Goal: Task Accomplishment & Management: Manage account settings

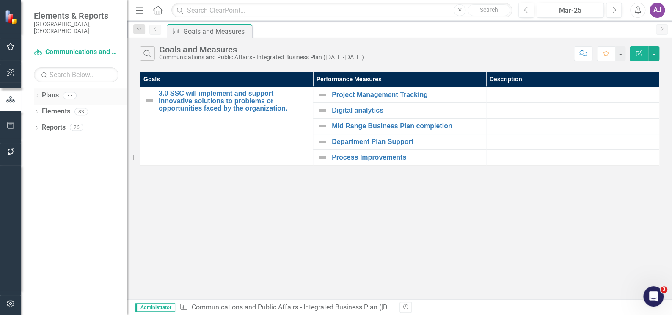
click at [43, 91] on link "Plans" at bounding box center [50, 96] width 17 height 10
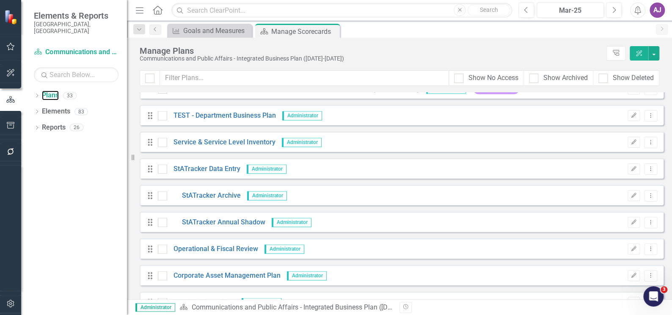
scroll to position [672, 0]
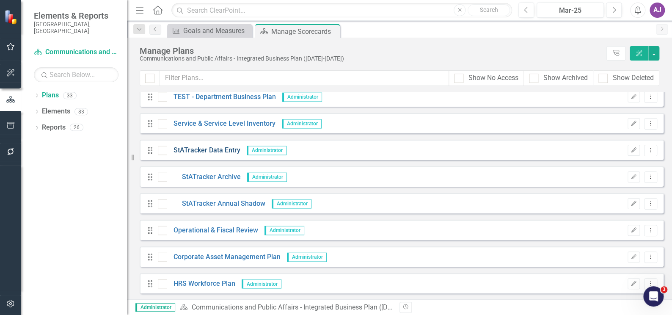
click at [196, 149] on link "StATracker Data Entry" at bounding box center [203, 151] width 73 height 10
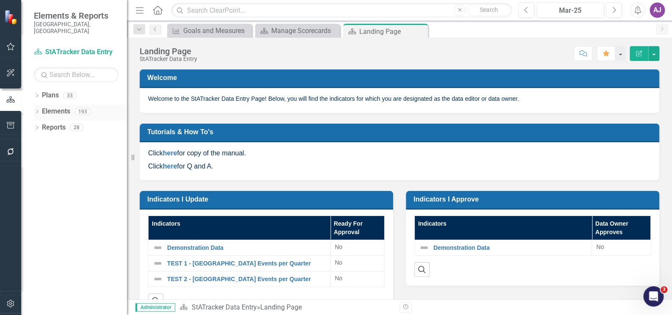
click at [58, 107] on link "Elements" at bounding box center [56, 112] width 28 height 10
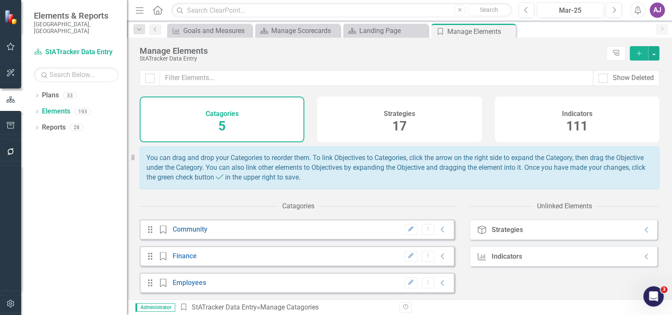
click at [400, 116] on h4 "Strategies" at bounding box center [399, 114] width 31 height 8
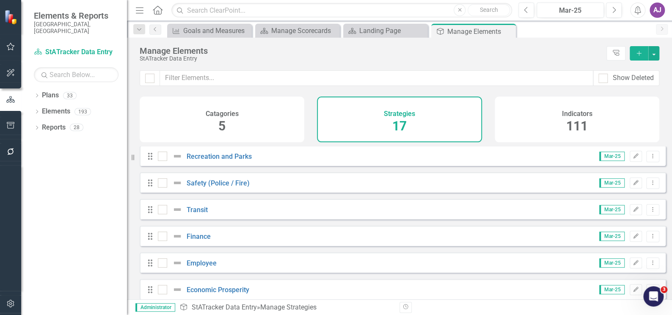
scroll to position [306, 0]
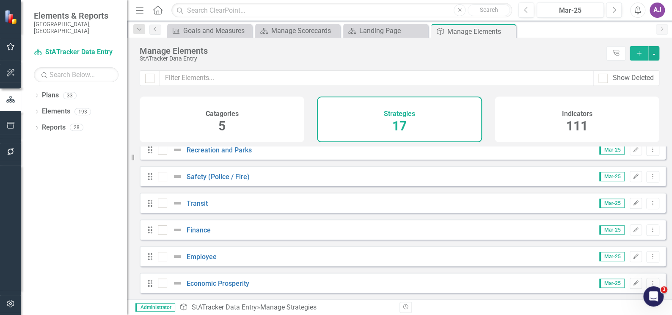
click at [236, 127] on div "Catagories 5" at bounding box center [222, 119] width 165 height 46
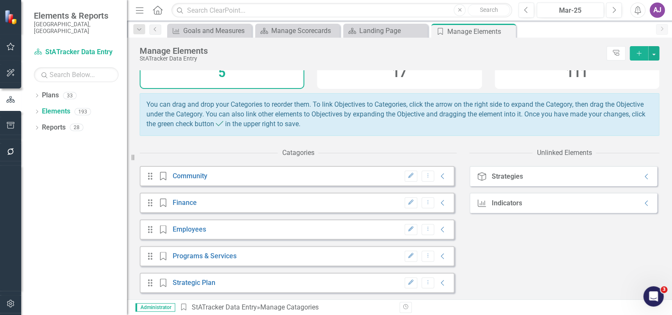
scroll to position [59, 0]
click at [51, 107] on link "Elements" at bounding box center [56, 112] width 28 height 10
click at [36, 110] on icon "Dropdown" at bounding box center [37, 112] width 6 height 5
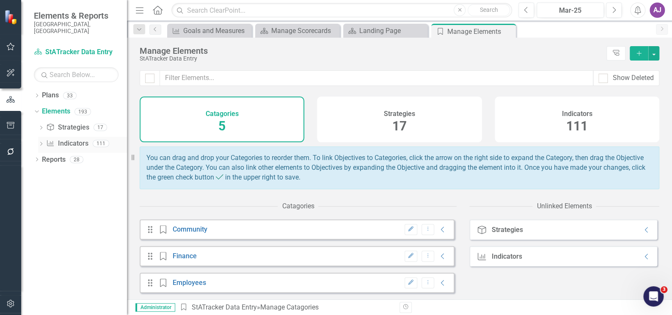
click at [80, 139] on link "Indicator Indicators" at bounding box center [67, 144] width 42 height 10
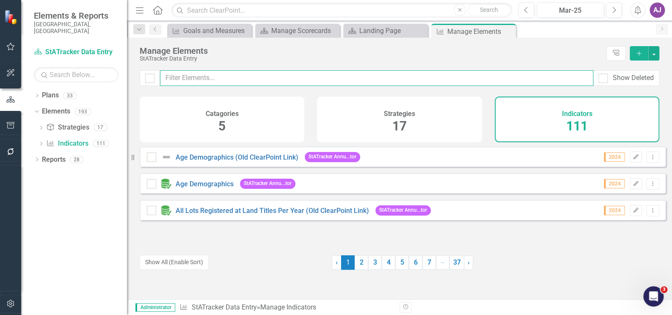
click at [224, 74] on input "text" at bounding box center [376, 78] width 433 height 16
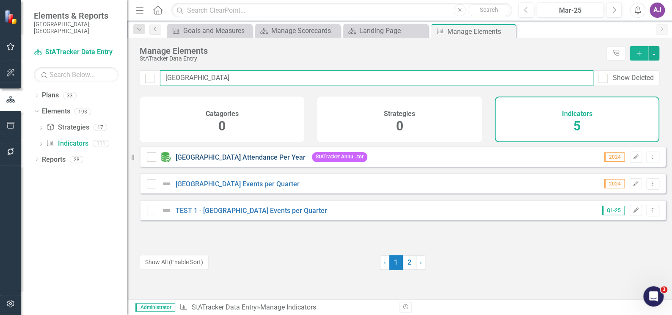
type input "[GEOGRAPHIC_DATA]"
click at [248, 161] on link "[GEOGRAPHIC_DATA] Attendance Per Year" at bounding box center [241, 157] width 130 height 8
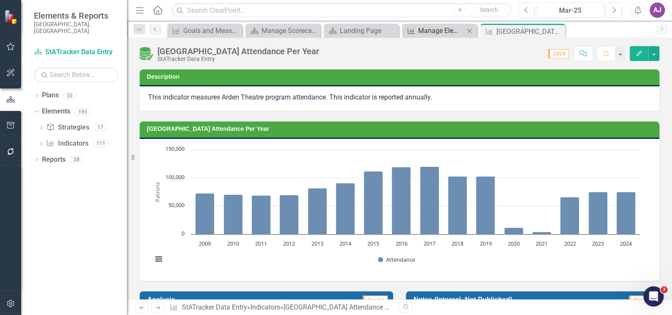
click at [419, 30] on div "Manage Elements" at bounding box center [441, 30] width 46 height 11
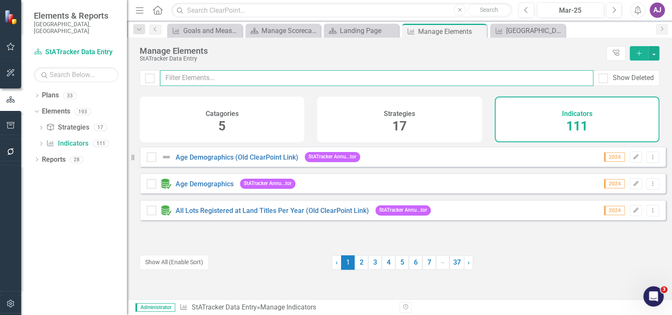
click at [222, 76] on input "text" at bounding box center [376, 78] width 433 height 16
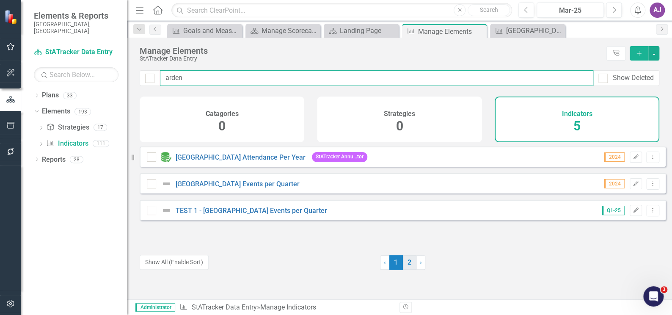
type input "arden"
click at [406, 264] on link "2" at bounding box center [410, 262] width 14 height 14
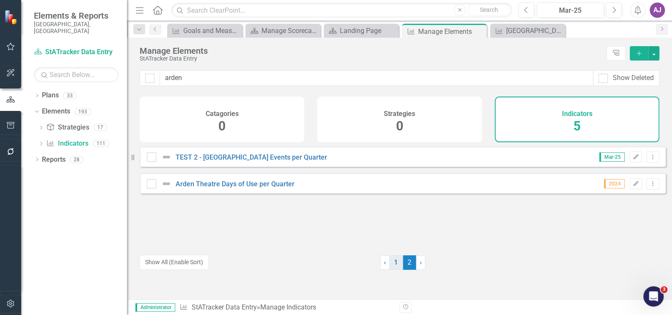
click at [396, 261] on link "1" at bounding box center [396, 262] width 14 height 14
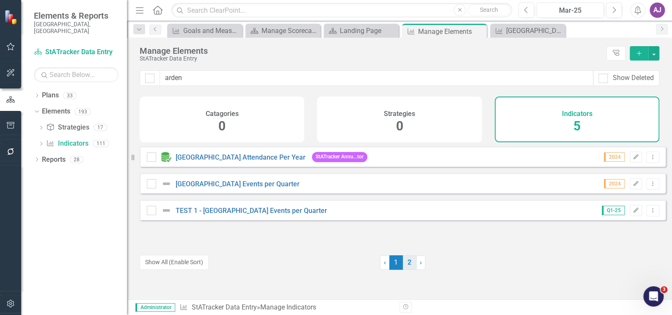
click at [405, 262] on link "2" at bounding box center [410, 262] width 14 height 14
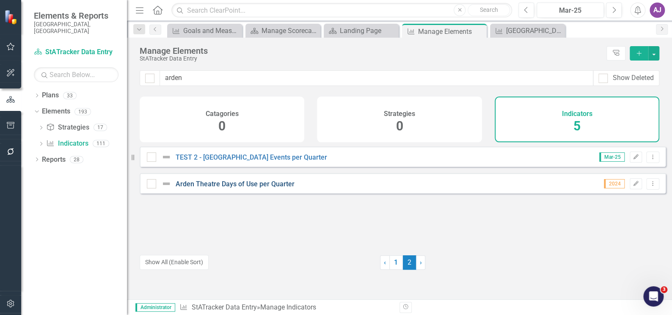
click at [251, 188] on link "Arden Theatre Days of Use per Quarter" at bounding box center [235, 184] width 119 height 8
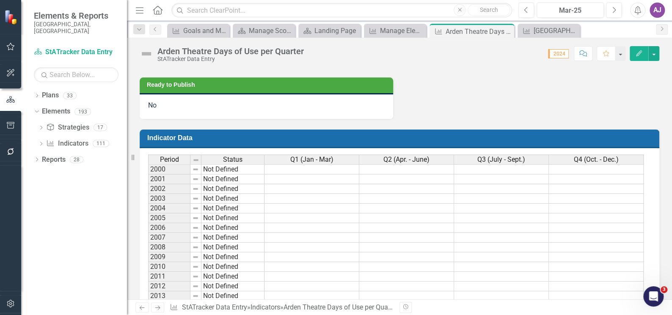
scroll to position [385, 0]
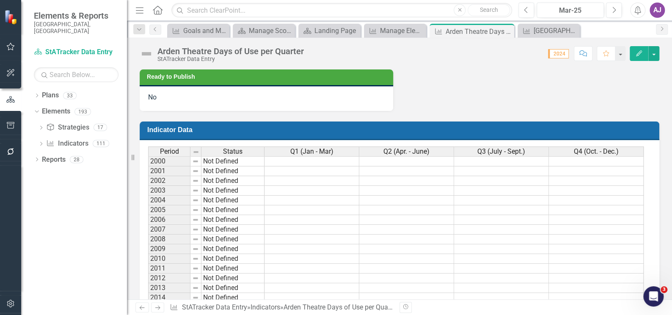
click at [433, 90] on div "Data Editor CG [PERSON_NAME] (Community Services) Data Owner EW [PERSON_NAME] (…" at bounding box center [399, 30] width 532 height 161
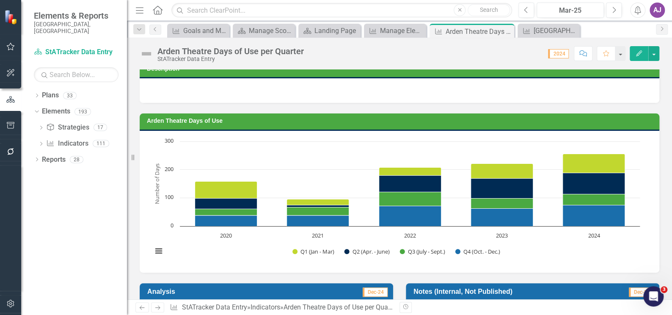
scroll to position [0, 0]
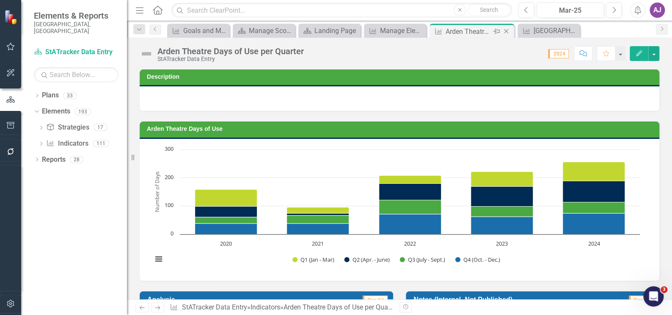
click at [504, 32] on icon "Close" at bounding box center [506, 31] width 8 height 7
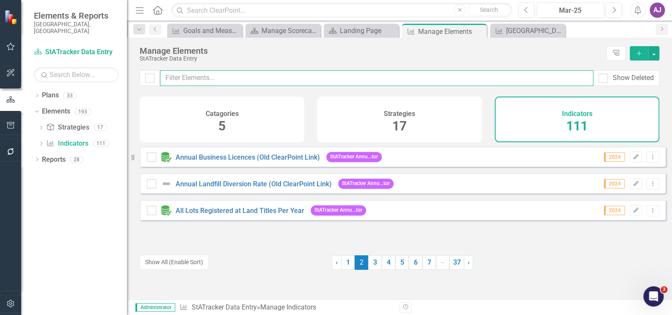
click at [249, 80] on input "text" at bounding box center [376, 78] width 433 height 16
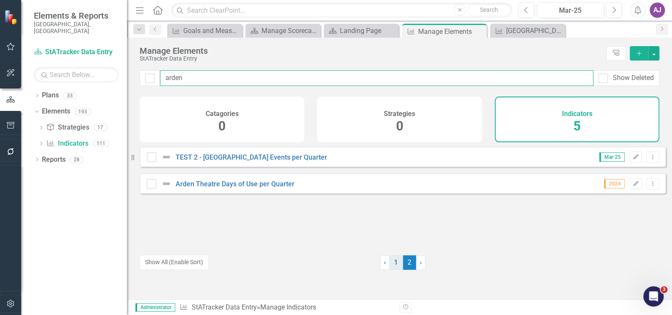
type input "arden"
click at [389, 266] on link "1" at bounding box center [396, 262] width 14 height 14
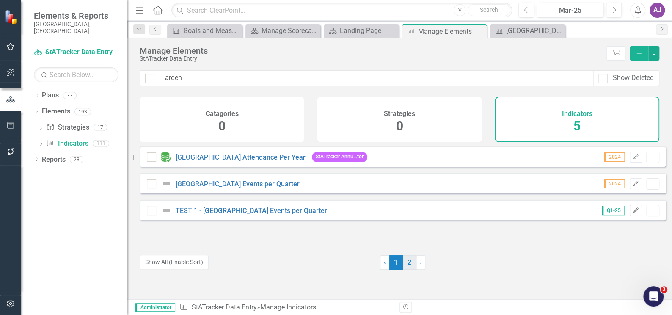
click at [411, 266] on link "2" at bounding box center [410, 262] width 14 height 14
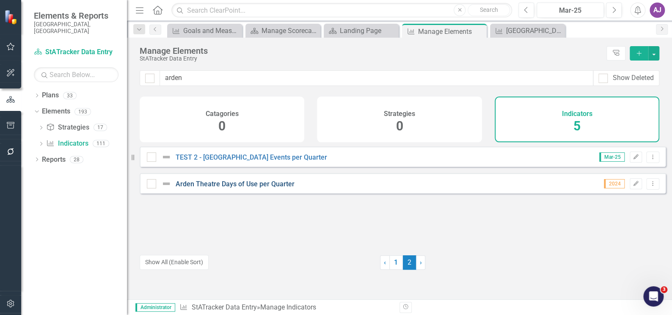
click at [258, 188] on link "Arden Theatre Days of Use per Quarter" at bounding box center [235, 184] width 119 height 8
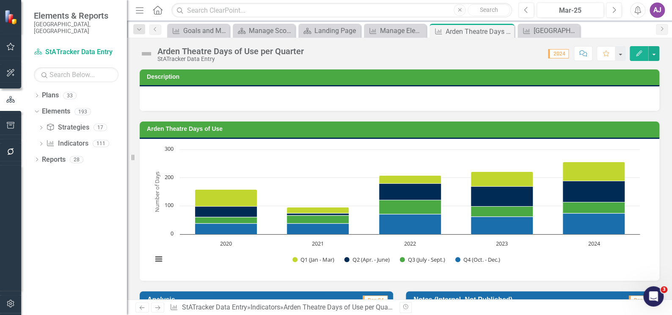
click at [136, 117] on div "Arden Theatre Days of Use Chart Bar chart with 4 data series. Arden Theatre Day…" at bounding box center [399, 195] width 532 height 169
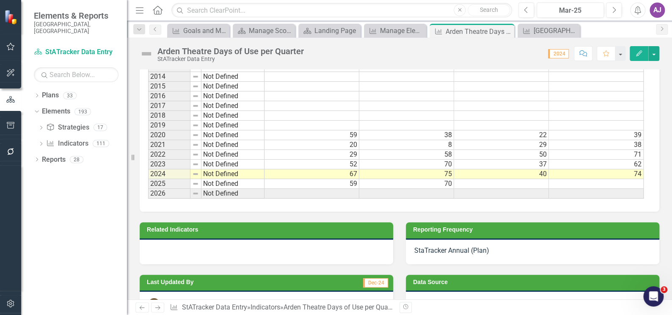
scroll to position [683, 0]
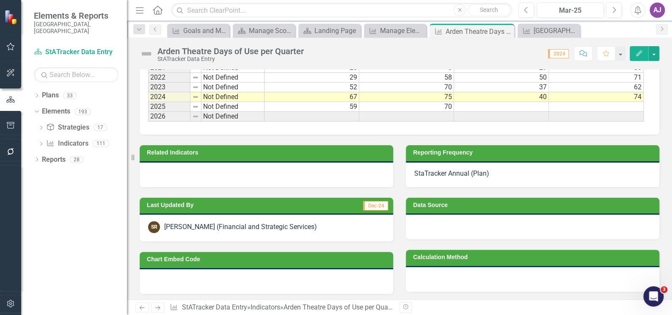
click at [355, 284] on div at bounding box center [266, 281] width 253 height 25
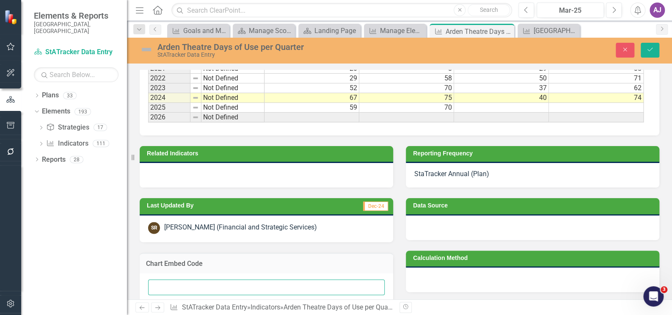
click at [366, 285] on input "text" at bounding box center [266, 287] width 237 height 16
click at [377, 246] on div "Chart Embed Code" at bounding box center [266, 276] width 266 height 68
click at [626, 52] on icon "Close" at bounding box center [625, 50] width 8 height 6
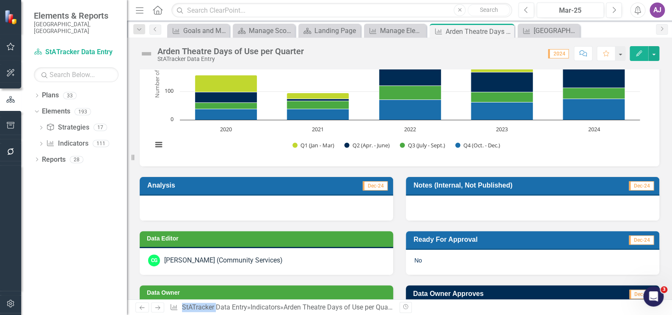
scroll to position [115, 0]
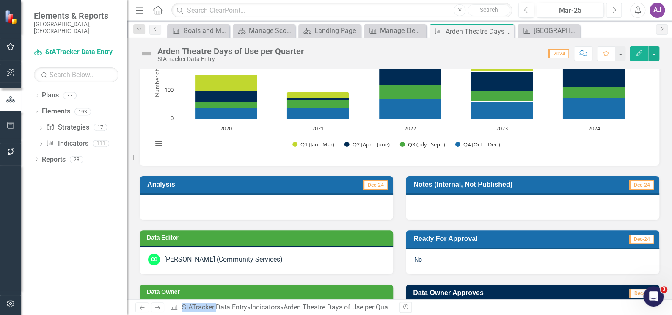
click at [614, 10] on icon "Next" at bounding box center [613, 10] width 5 height 8
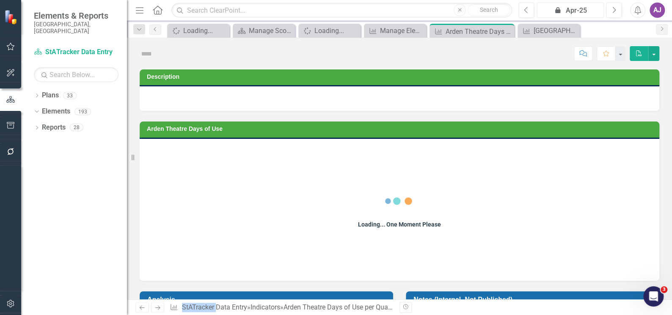
click at [584, 12] on div "icon.lock Apr-25" at bounding box center [570, 11] width 61 height 10
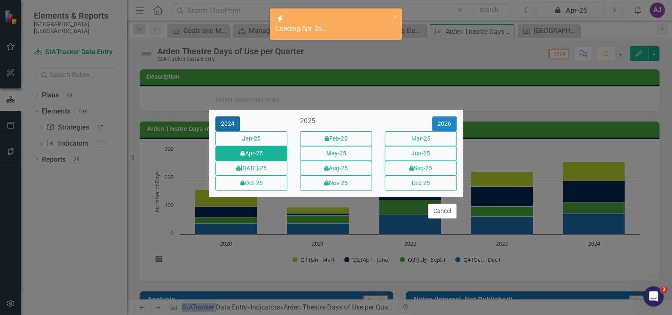
click at [223, 116] on button "2024" at bounding box center [227, 123] width 25 height 15
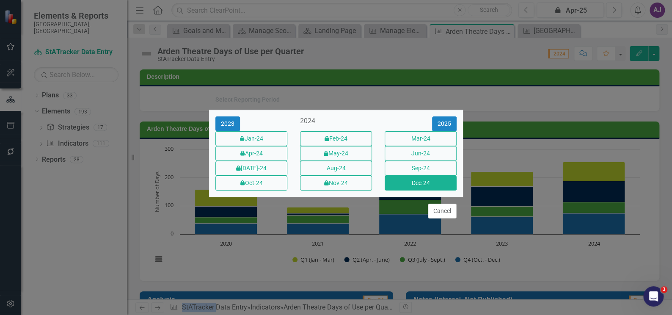
click at [409, 186] on button "Dec-24" at bounding box center [421, 183] width 72 height 15
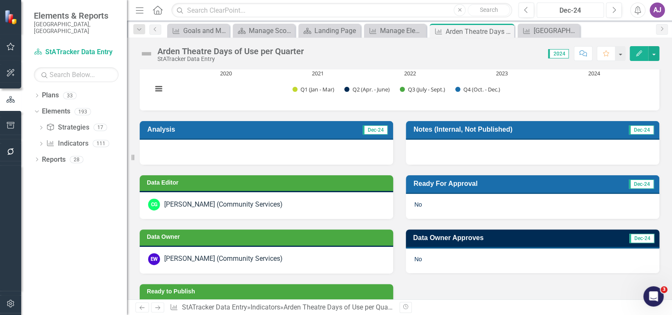
scroll to position [192, 0]
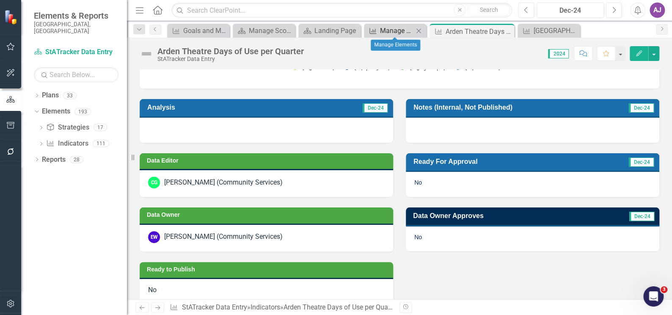
click at [389, 29] on div "Manage Elements" at bounding box center [396, 30] width 33 height 11
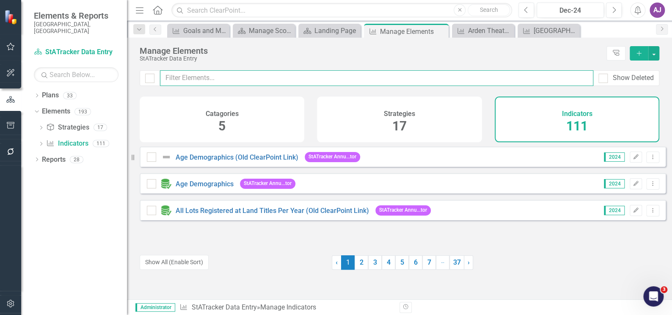
click at [256, 80] on input "text" at bounding box center [376, 78] width 433 height 16
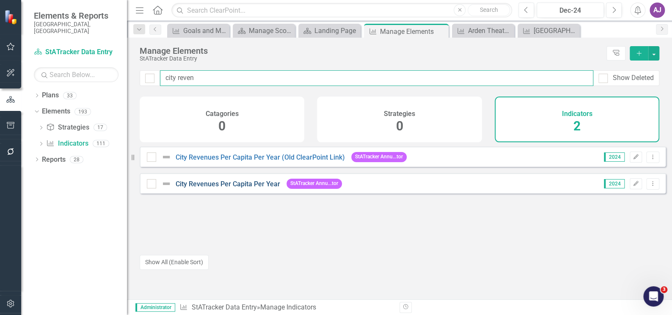
type input "city reven"
click at [254, 188] on link "City Revenues Per Capita Per Year" at bounding box center [228, 184] width 105 height 8
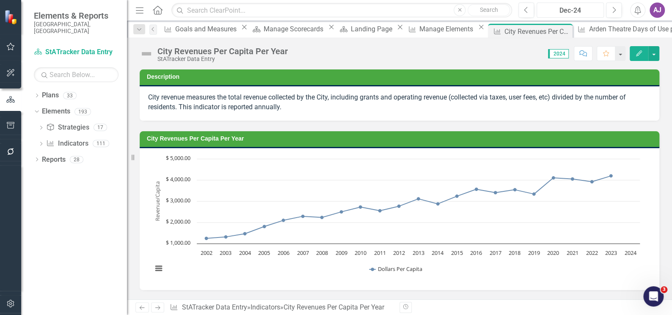
click at [567, 16] on button "Dec-24" at bounding box center [570, 10] width 67 height 15
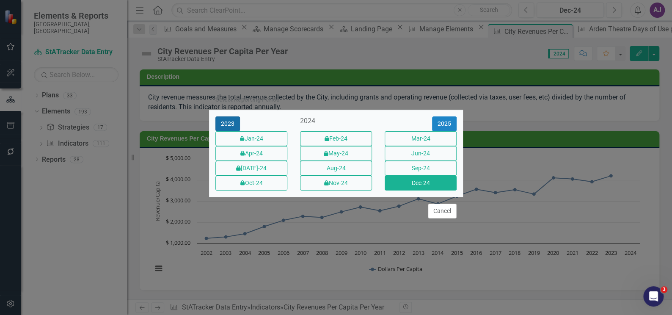
click at [226, 116] on button "2023" at bounding box center [227, 123] width 25 height 15
click at [427, 190] on button "Dec-23" at bounding box center [421, 183] width 72 height 15
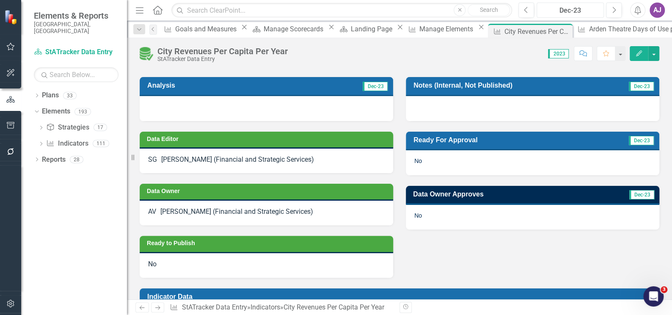
scroll to position [231, 0]
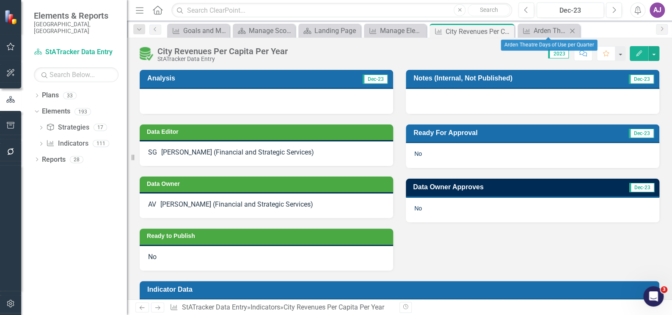
click at [569, 31] on icon "Close" at bounding box center [572, 31] width 8 height 7
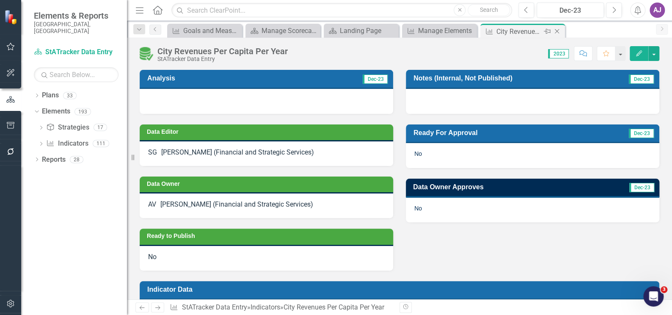
click at [556, 32] on icon "Close" at bounding box center [557, 31] width 8 height 7
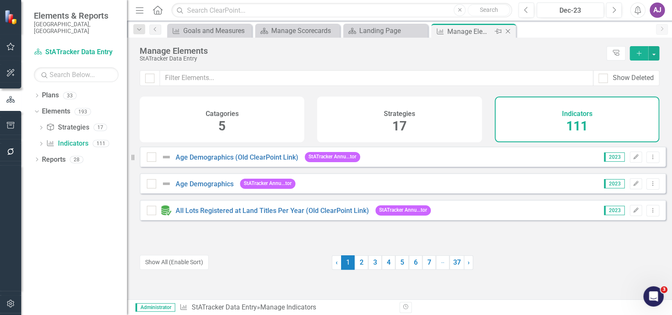
click at [504, 30] on icon "Close" at bounding box center [508, 31] width 8 height 7
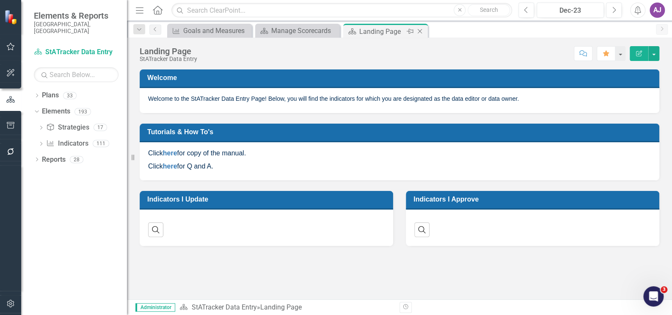
click at [418, 31] on icon "Close" at bounding box center [420, 31] width 8 height 7
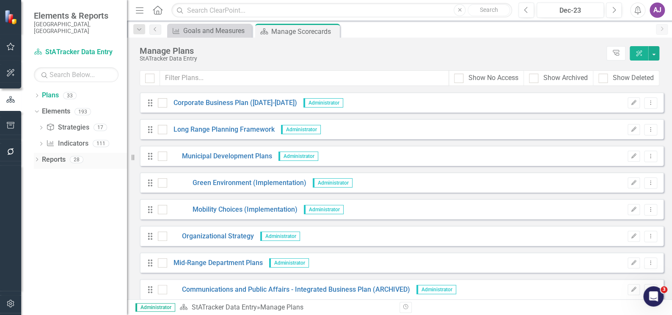
click at [38, 157] on div "Dropdown" at bounding box center [37, 160] width 6 height 7
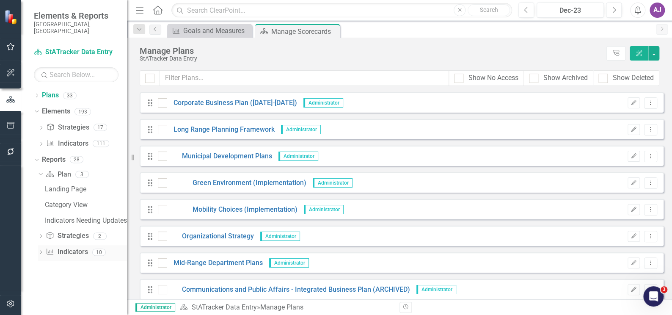
click at [41, 250] on icon at bounding box center [41, 252] width 2 height 4
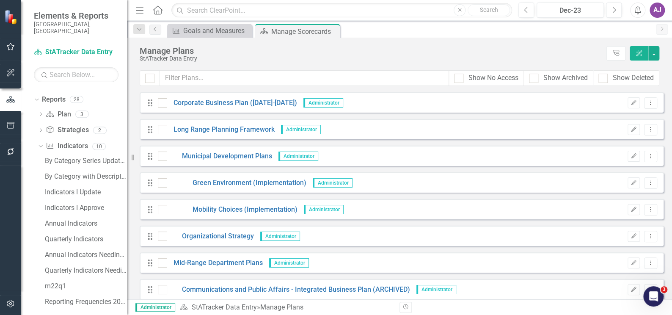
scroll to position [61, 0]
click at [67, 297] on div "Reporting Frequencies 2025" at bounding box center [86, 301] width 82 height 8
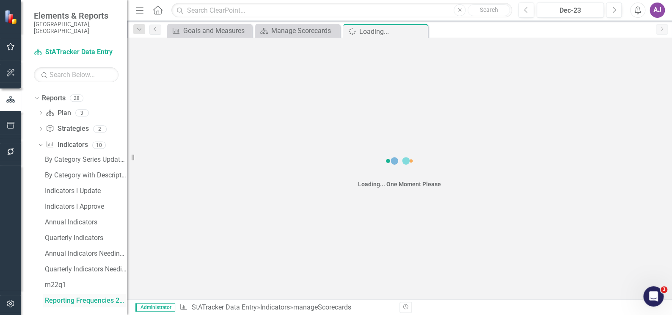
scroll to position [47, 0]
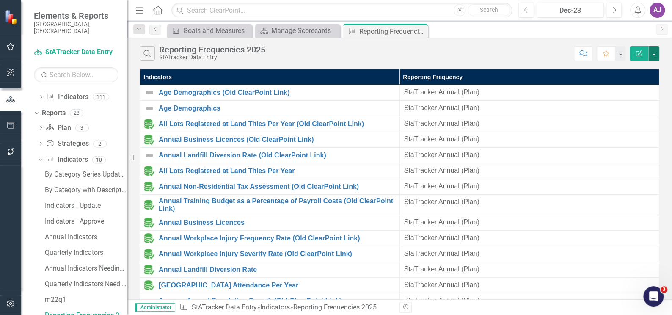
click at [655, 56] on button "button" at bounding box center [653, 53] width 11 height 15
click at [636, 68] on link "Edit Report Edit Report" at bounding box center [625, 69] width 67 height 16
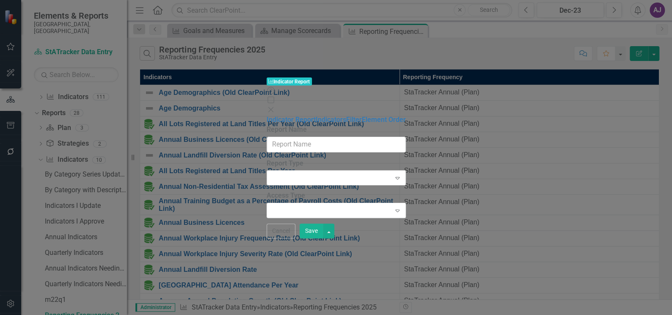
type input "Reporting Frequencies 2025"
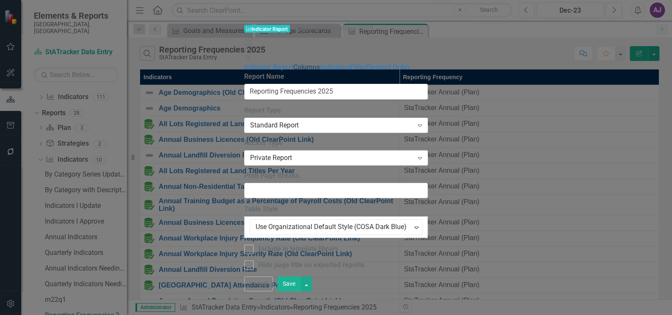
click at [293, 63] on link "Columns" at bounding box center [306, 67] width 27 height 8
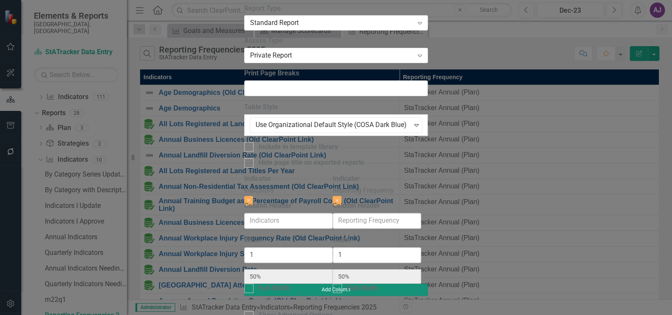
click at [428, 284] on button "Add Column" at bounding box center [336, 290] width 184 height 12
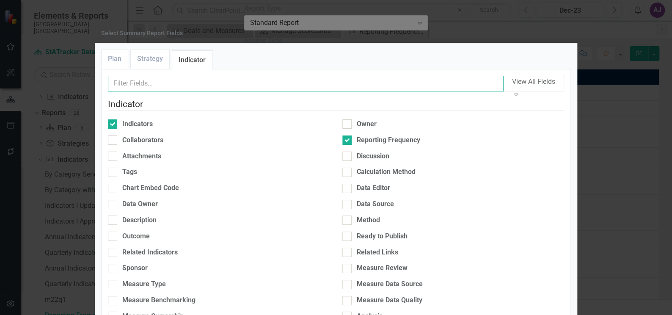
click at [155, 91] on input "text" at bounding box center [306, 84] width 396 height 16
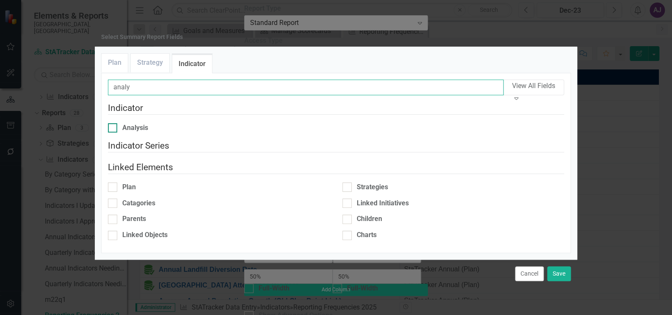
type input "analy"
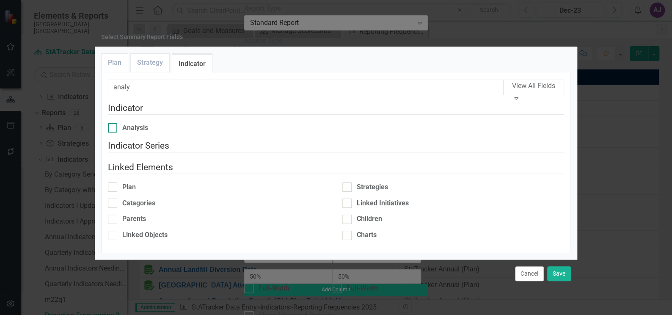
click at [117, 132] on div at bounding box center [112, 127] width 9 height 9
click at [113, 129] on input "Analysis" at bounding box center [111, 126] width 6 height 6
checkbox input "true"
click at [563, 266] on button "Save" at bounding box center [559, 273] width 24 height 15
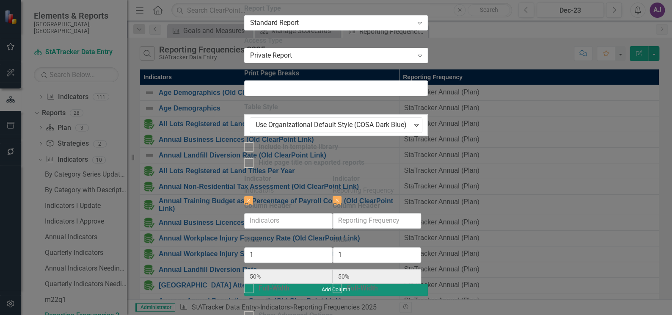
type input "33%"
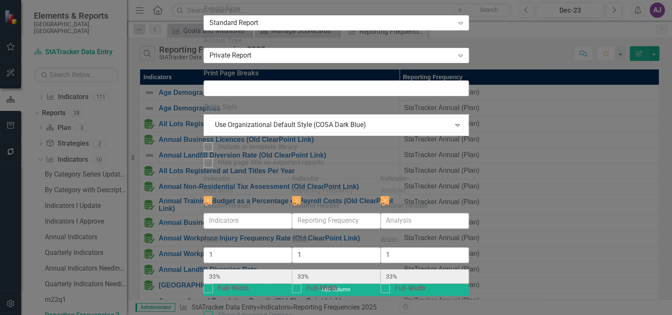
click at [204, 311] on div at bounding box center [208, 315] width 9 height 9
click at [204, 311] on input "Show Advanced Options" at bounding box center [207, 314] width 6 height 6
checkbox input "true"
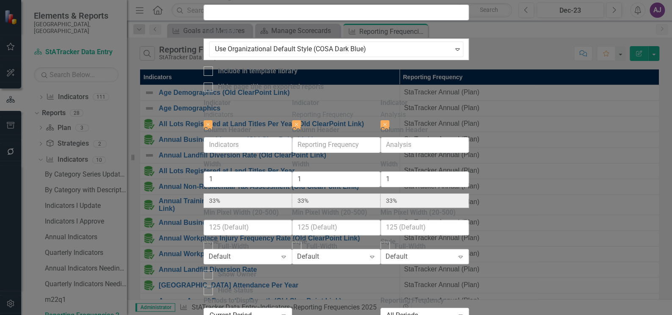
scroll to position [75, 0]
click at [468, 250] on div "Expand" at bounding box center [460, 257] width 15 height 14
click at [465, 312] on icon "Expand" at bounding box center [460, 315] width 8 height 7
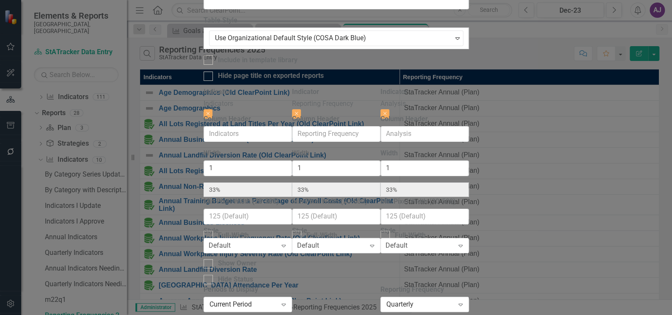
type input "10"
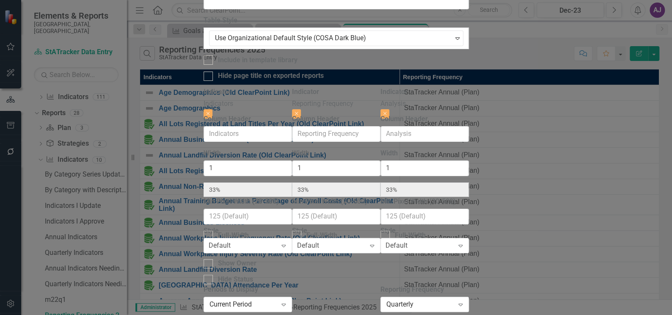
checkbox input "false"
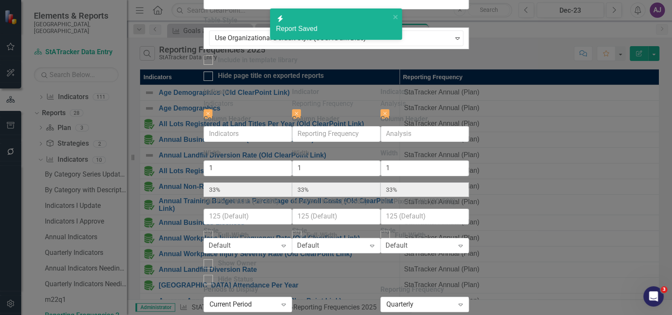
radio input "true"
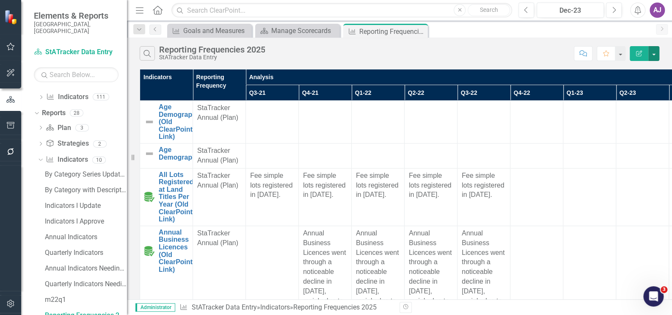
scroll to position [0, 0]
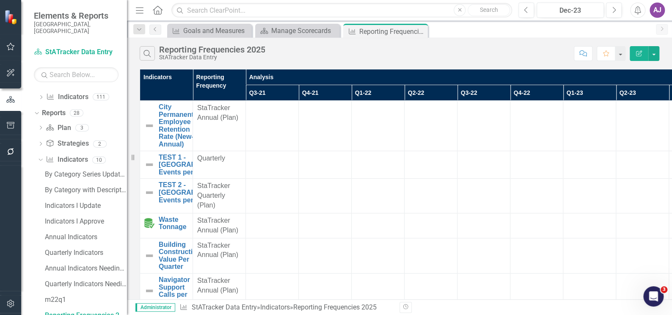
scroll to position [0, 121]
click at [657, 54] on button "button" at bounding box center [653, 53] width 11 height 15
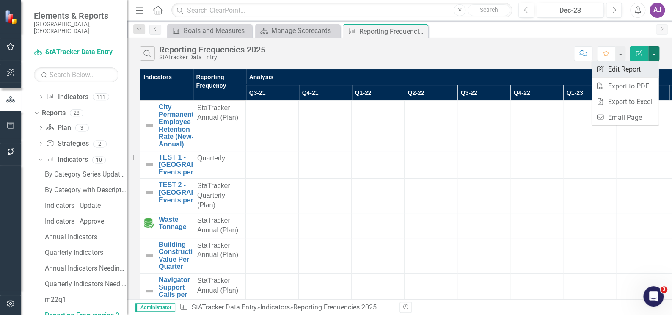
click at [644, 69] on link "Edit Report Edit Report" at bounding box center [625, 69] width 67 height 16
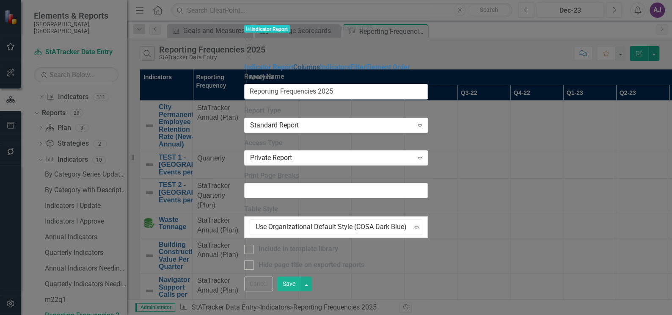
click at [293, 63] on link "Columns" at bounding box center [306, 67] width 27 height 8
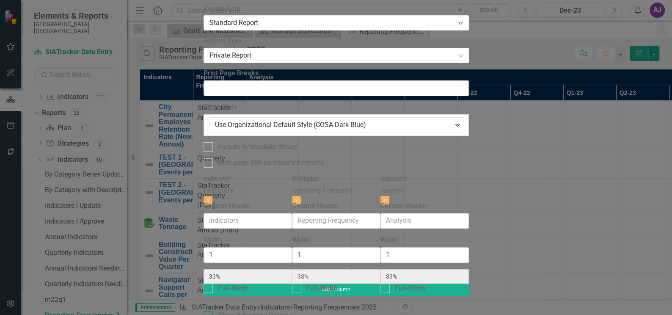
click at [206, 311] on div "Show Advanced Options" at bounding box center [336, 316] width 265 height 10
click at [206, 311] on input "Show Advanced Options" at bounding box center [207, 314] width 6 height 6
checkbox input "true"
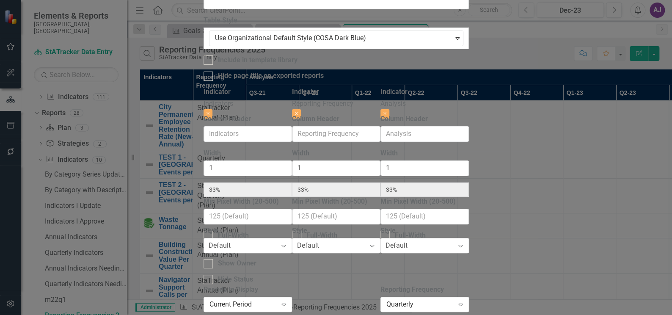
scroll to position [77, 0]
drag, startPoint x: 504, startPoint y: 217, endPoint x: 465, endPoint y: 219, distance: 38.6
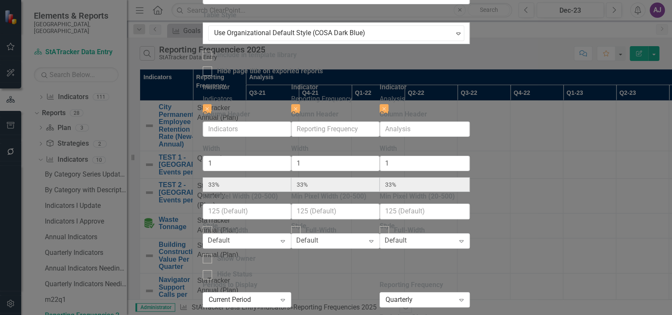
drag, startPoint x: 494, startPoint y: 218, endPoint x: 453, endPoint y: 218, distance: 41.0
click at [453, 218] on div "Indicator Indicators Close Column Header Width 1 33% Min Pixel Width (20-500) F…" at bounding box center [336, 229] width 267 height 293
type input "2"
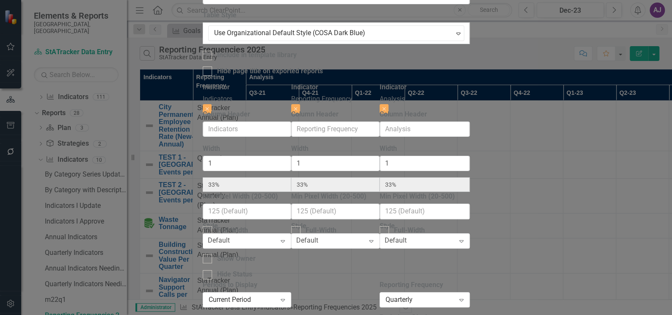
type input "2"
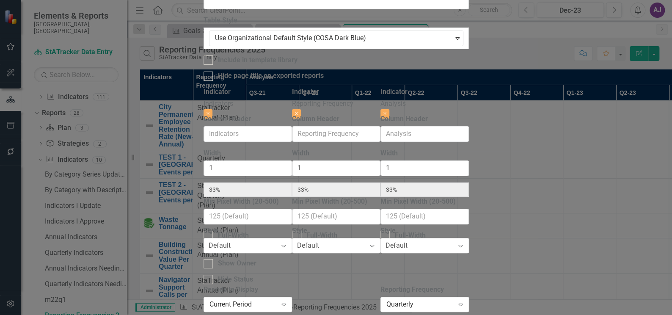
type input "15"
checkbox input "false"
radio input "true"
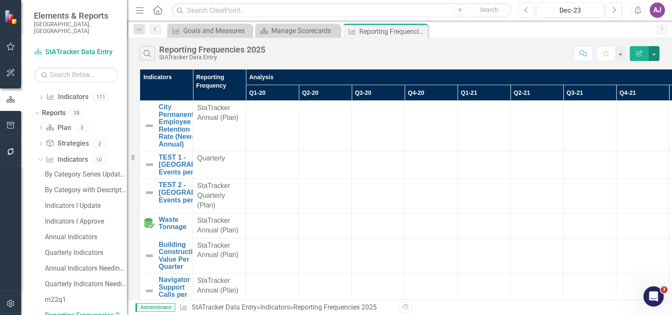
scroll to position [0, 439]
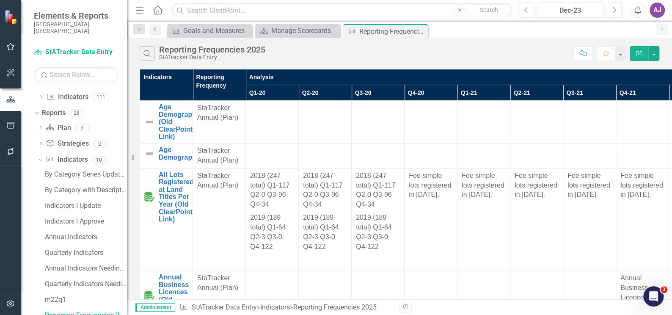
scroll to position [0, 0]
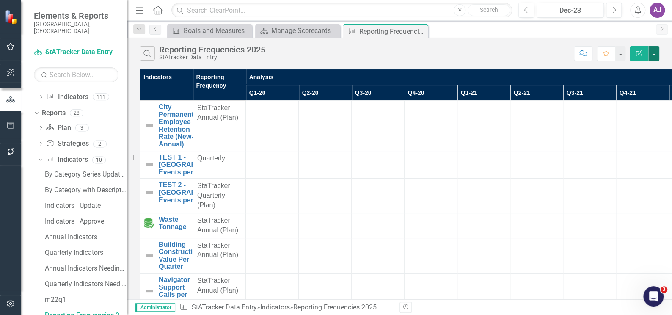
click at [656, 50] on button "button" at bounding box center [653, 53] width 11 height 15
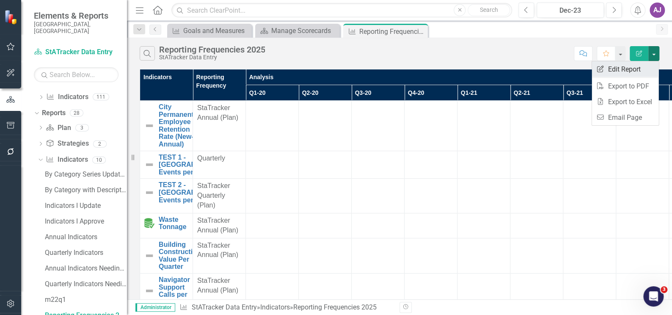
click at [639, 67] on link "Edit Report Edit Report" at bounding box center [625, 69] width 67 height 16
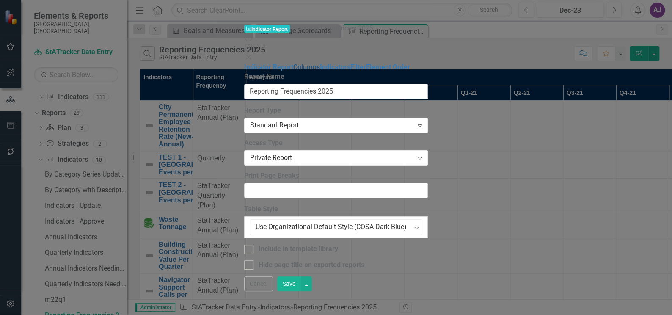
click at [293, 63] on link "Columns" at bounding box center [306, 67] width 27 height 8
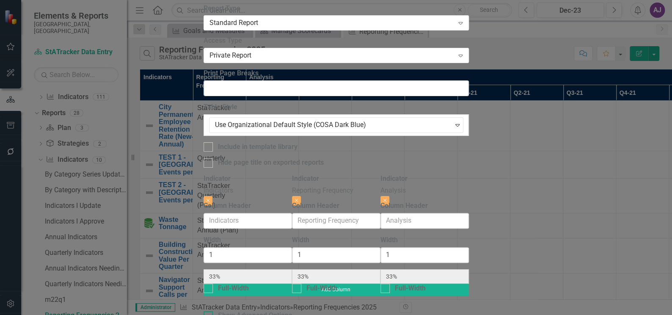
click at [204, 311] on div at bounding box center [208, 315] width 9 height 9
click at [204, 311] on input "Show Advanced Options" at bounding box center [207, 314] width 6 height 6
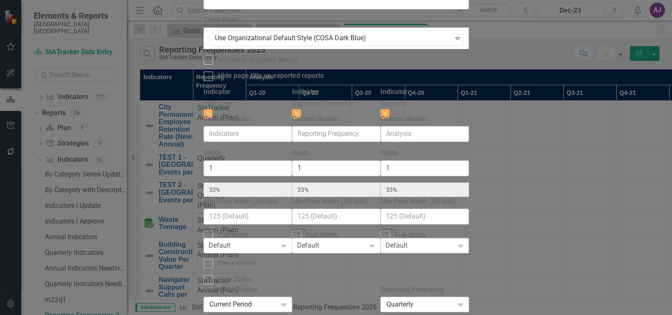
scroll to position [77, 0]
click at [468, 297] on div "Expand" at bounding box center [460, 304] width 15 height 14
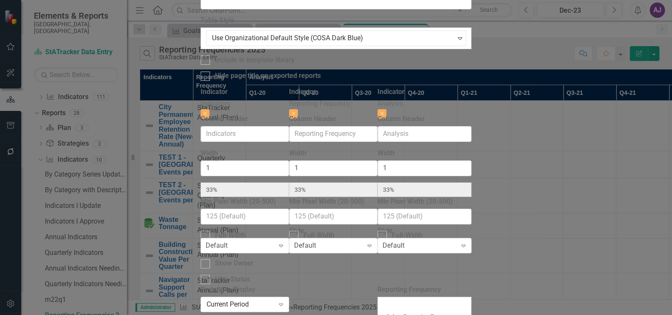
scroll to position [12, 0]
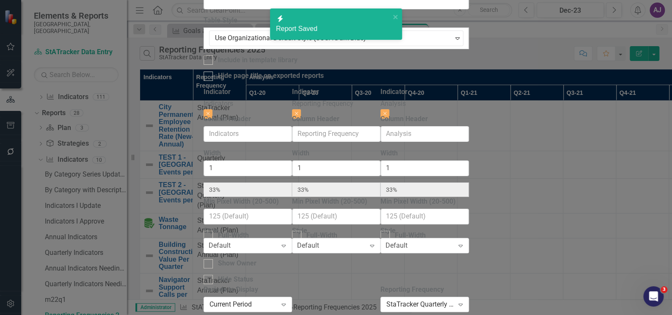
checkbox input "false"
radio input "true"
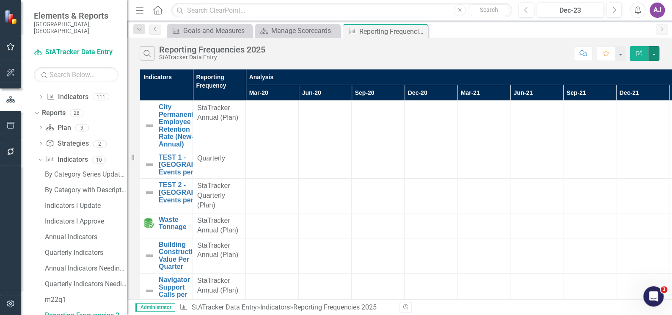
scroll to position [0, 439]
drag, startPoint x: 632, startPoint y: 261, endPoint x: 645, endPoint y: 258, distance: 13.9
click at [657, 54] on button "button" at bounding box center [653, 53] width 11 height 15
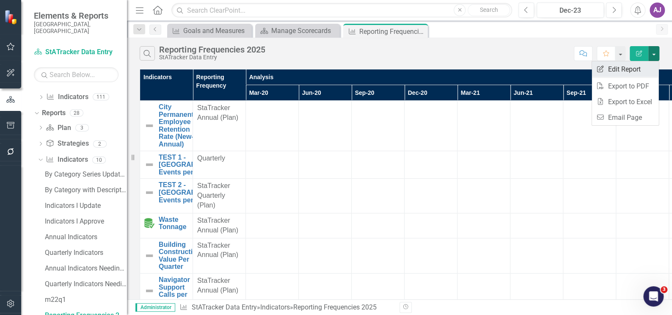
click at [631, 72] on link "Edit Report Edit Report" at bounding box center [625, 69] width 67 height 16
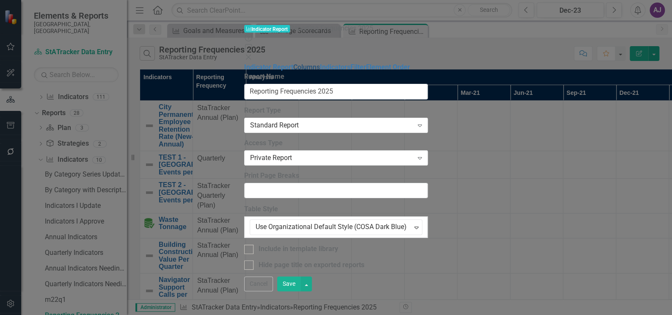
click at [293, 63] on link "Columns" at bounding box center [306, 67] width 27 height 8
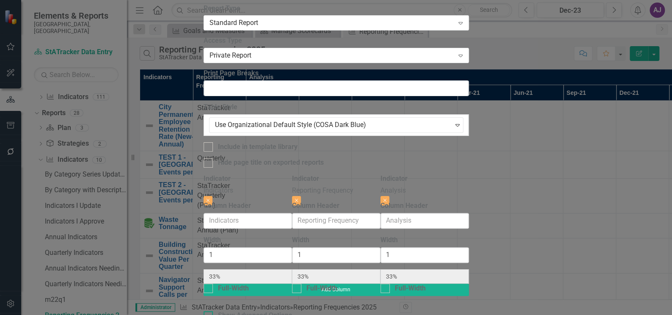
click at [207, 311] on div "Show Advanced Options" at bounding box center [336, 316] width 265 height 10
click at [207, 311] on input "Show Advanced Options" at bounding box center [207, 314] width 6 height 6
checkbox input "true"
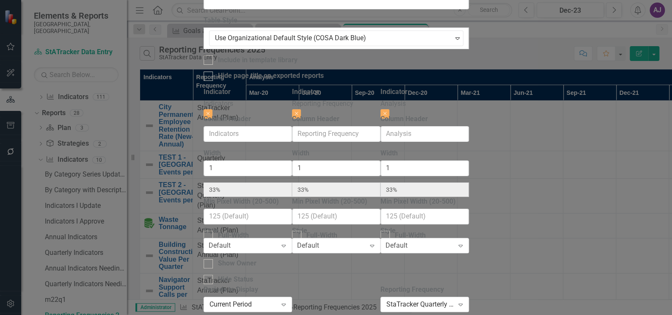
scroll to position [77, 0]
drag, startPoint x: 498, startPoint y: 217, endPoint x: 460, endPoint y: 214, distance: 37.8
click at [460, 214] on div "Indicator Indicators Close Column Header Width 1 33% Min Pixel Width (20-500) F…" at bounding box center [336, 228] width 265 height 283
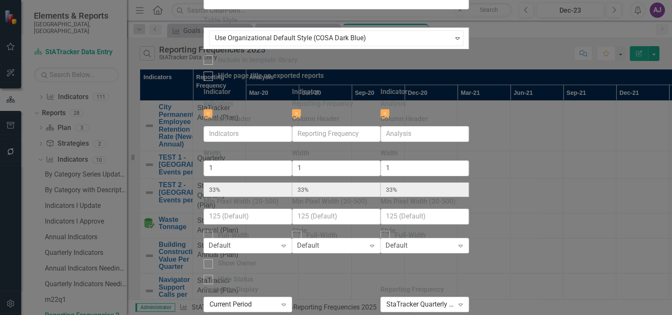
type input "5"
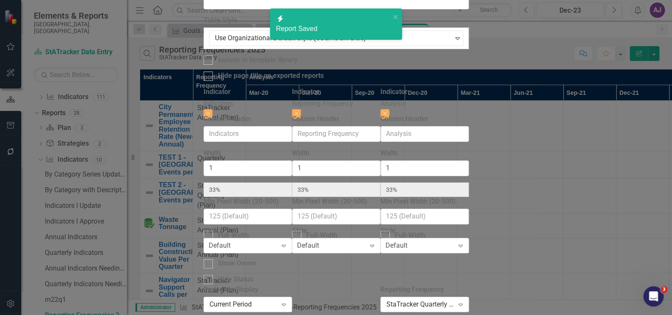
checkbox input "false"
radio input "true"
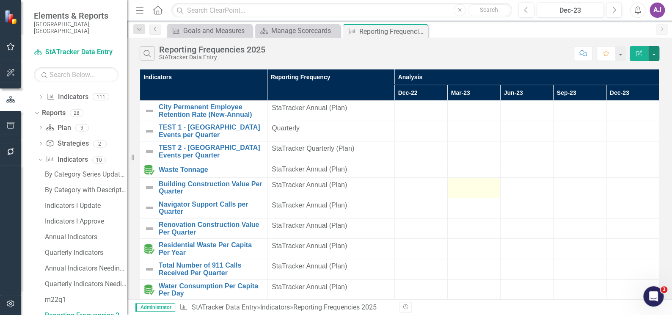
scroll to position [0, 0]
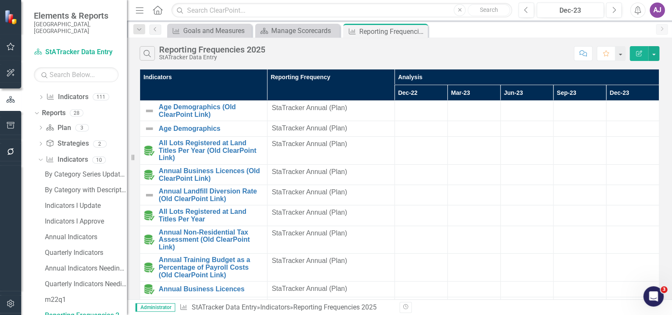
click at [660, 52] on div "Search Reporting Frequencies 2025 StATracker Data Entry Comment Favorite Edit R…" at bounding box center [399, 52] width 545 height 28
click at [655, 56] on button "button" at bounding box center [653, 53] width 11 height 15
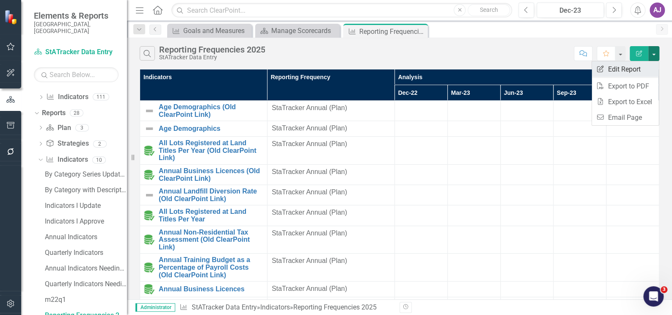
click at [643, 64] on link "Edit Report Edit Report" at bounding box center [625, 69] width 67 height 16
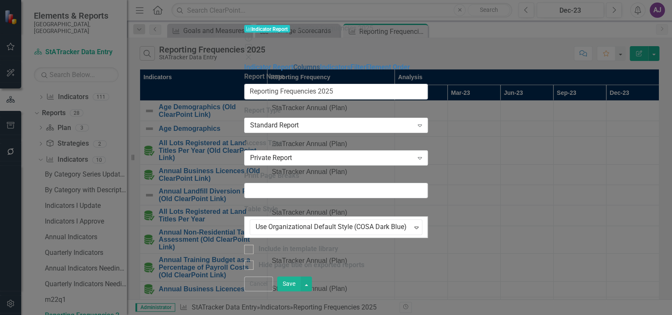
click at [293, 63] on link "Columns" at bounding box center [306, 67] width 27 height 8
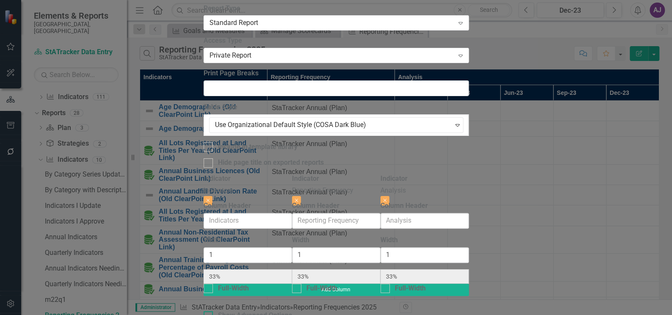
click at [218, 311] on div "Show Advanced Options" at bounding box center [255, 316] width 74 height 10
click at [209, 311] on input "Show Advanced Options" at bounding box center [207, 314] width 6 height 6
checkbox input "true"
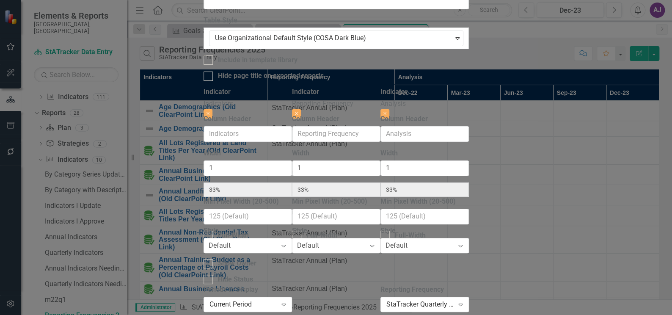
scroll to position [97, 0]
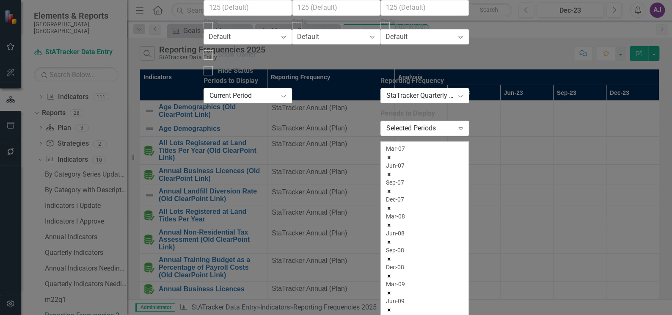
click at [392, 160] on icon "Remove Mar-07" at bounding box center [389, 157] width 6 height 6
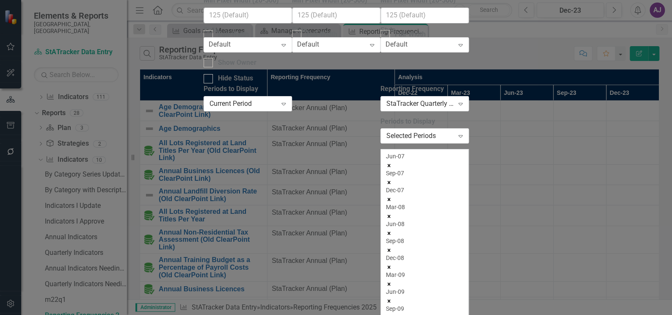
scroll to position [152, 0]
click at [392, 162] on icon "Remove Jun-07" at bounding box center [389, 165] width 6 height 6
click at [392, 162] on icon "Remove Sep-07" at bounding box center [389, 165] width 6 height 6
click at [392, 162] on icon "Remove Dec-07" at bounding box center [389, 165] width 6 height 6
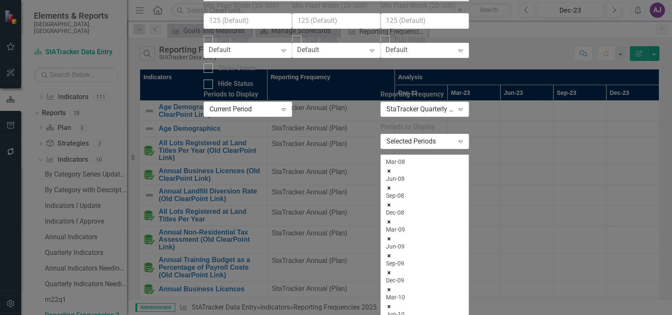
click at [392, 168] on icon "Remove Mar-08" at bounding box center [389, 171] width 6 height 6
click at [392, 185] on icon "Remove Jun-08" at bounding box center [389, 188] width 6 height 6
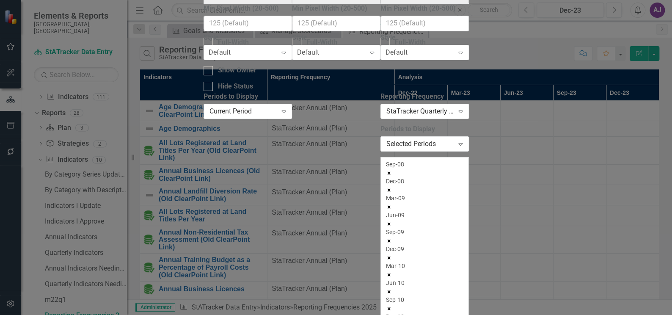
click at [392, 170] on icon "Remove Sep-08" at bounding box center [389, 173] width 6 height 6
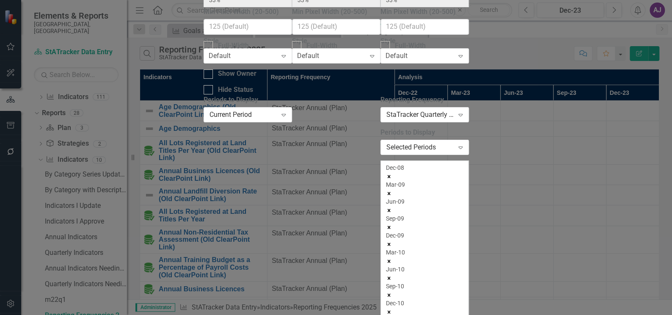
click at [392, 173] on icon "Remove Dec-08" at bounding box center [389, 176] width 6 height 6
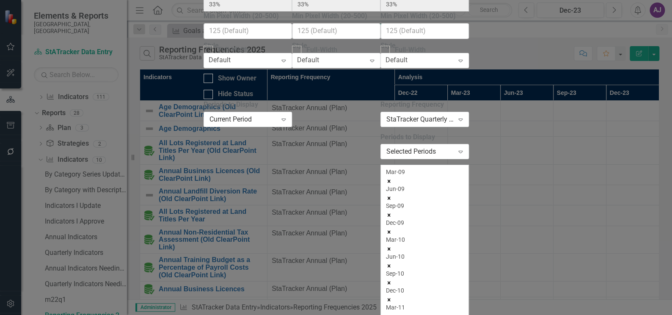
click at [392, 178] on icon "Remove Mar-09" at bounding box center [389, 181] width 6 height 6
click at [392, 195] on icon "Remove Jun-09" at bounding box center [389, 198] width 6 height 6
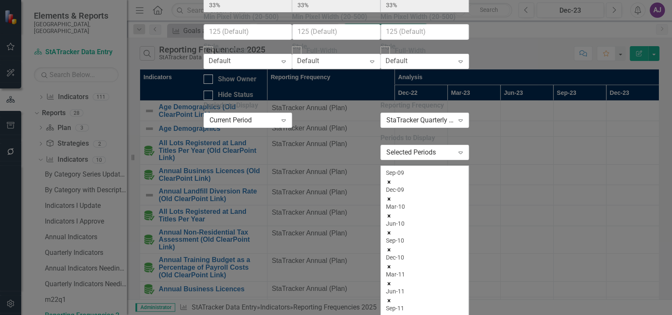
click at [392, 179] on icon "Remove Sep-09" at bounding box center [389, 182] width 6 height 6
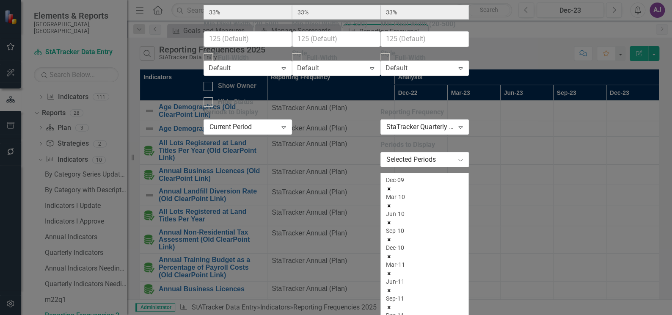
click at [392, 186] on icon "Remove Dec-09" at bounding box center [389, 189] width 6 height 6
click at [392, 203] on icon "Remove Mar-10" at bounding box center [389, 206] width 6 height 6
click at [392, 186] on icon "Remove Jun-10" at bounding box center [389, 189] width 6 height 6
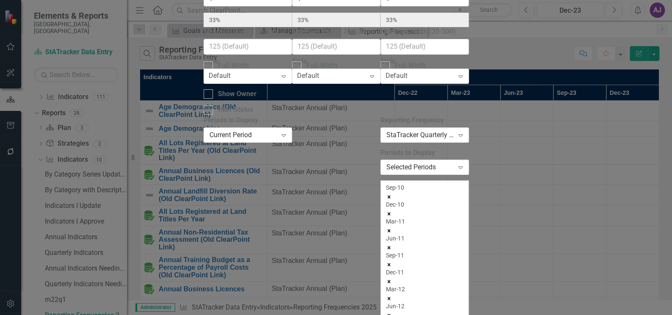
click at [392, 194] on icon "Remove Sep-10" at bounding box center [389, 197] width 6 height 6
click at [392, 194] on icon "Remove Dec-10" at bounding box center [389, 197] width 6 height 6
click at [392, 211] on icon "Remove Mar-11" at bounding box center [389, 214] width 6 height 6
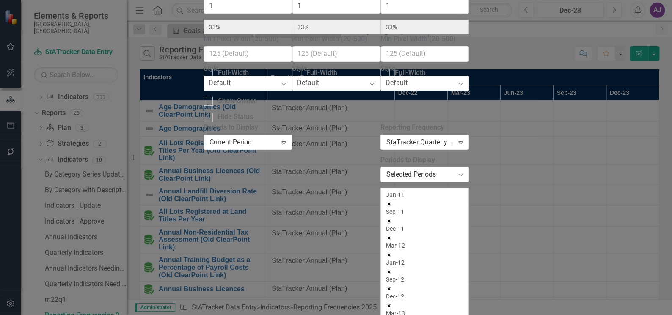
click at [392, 201] on icon "Remove Jun-11" at bounding box center [389, 204] width 6 height 6
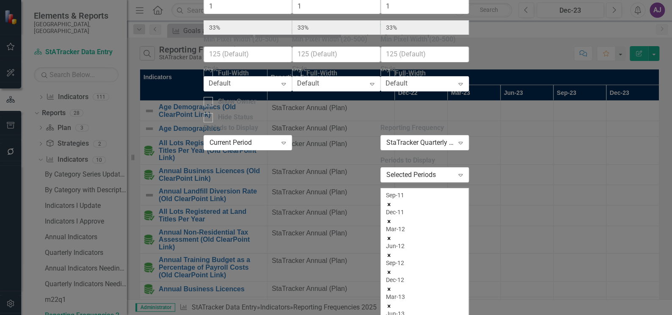
click at [392, 201] on icon "Remove Sep-11" at bounding box center [389, 204] width 6 height 6
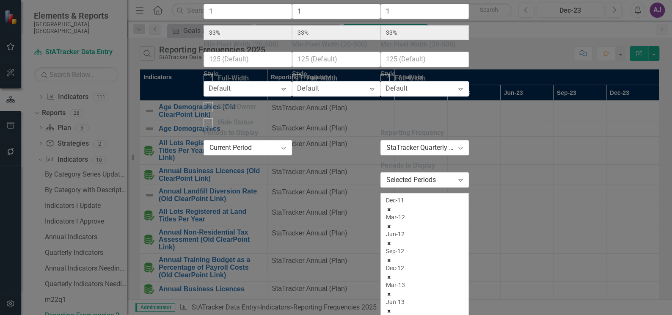
click at [392, 207] on icon "Remove Dec-11" at bounding box center [389, 210] width 6 height 6
click at [392, 223] on icon "Remove Mar-12" at bounding box center [389, 226] width 6 height 6
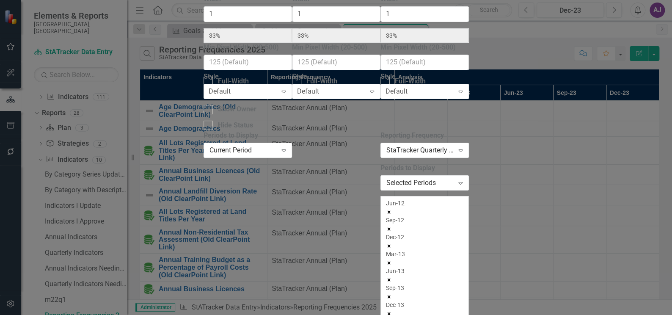
click at [392, 209] on icon "Remove Jun-12" at bounding box center [389, 212] width 6 height 6
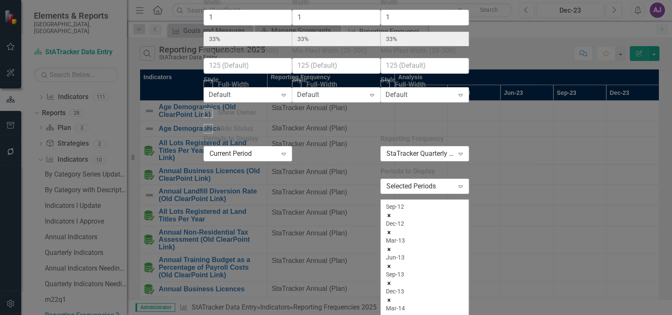
click at [392, 212] on icon "Remove Sep-12" at bounding box center [389, 215] width 6 height 6
click at [392, 229] on icon "Remove Dec-12" at bounding box center [389, 232] width 6 height 6
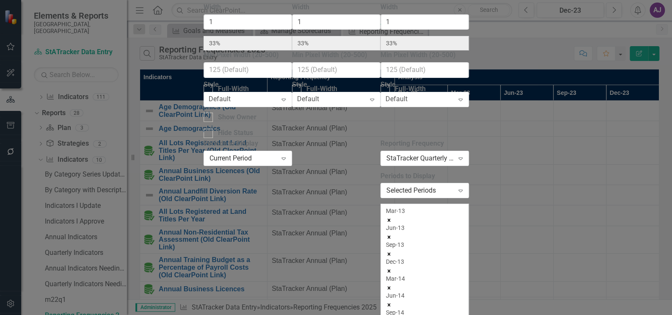
click at [392, 217] on icon "Remove Mar-13" at bounding box center [389, 220] width 6 height 6
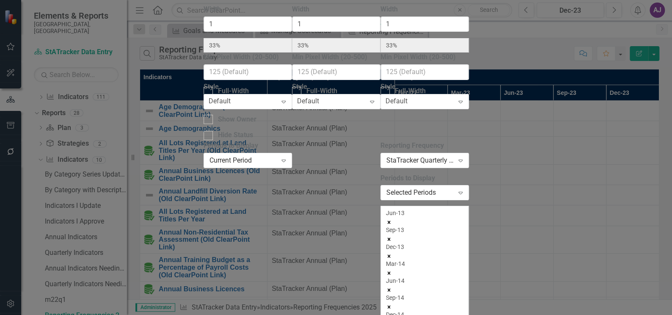
click at [392, 219] on icon "Remove Jun-13" at bounding box center [389, 222] width 6 height 6
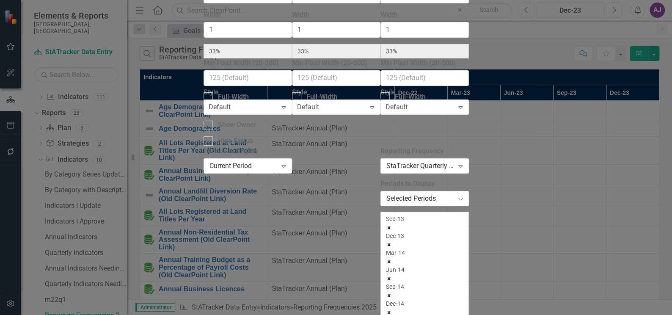
click at [392, 225] on icon "Remove Sep-13" at bounding box center [389, 228] width 6 height 6
click at [392, 242] on icon "Remove Dec-13" at bounding box center [389, 245] width 6 height 6
click at [392, 225] on icon "Remove Mar-14" at bounding box center [389, 228] width 6 height 6
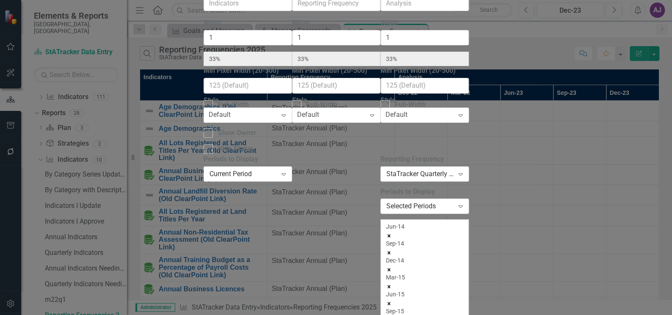
click at [392, 233] on icon "Remove Jun-14" at bounding box center [389, 236] width 6 height 6
click at [392, 233] on icon "Remove Sep-14" at bounding box center [389, 236] width 6 height 6
click at [392, 250] on icon "Remove Dec-14" at bounding box center [389, 253] width 6 height 6
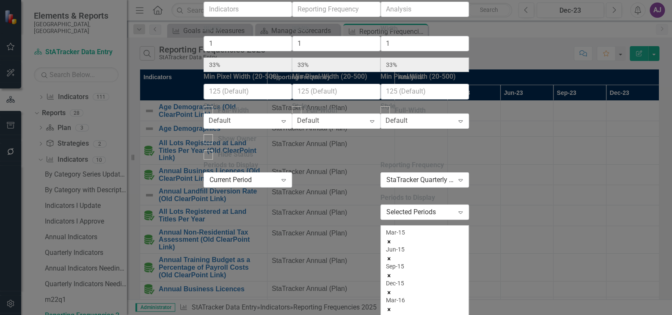
click at [392, 239] on icon "Remove Mar-15" at bounding box center [389, 242] width 6 height 6
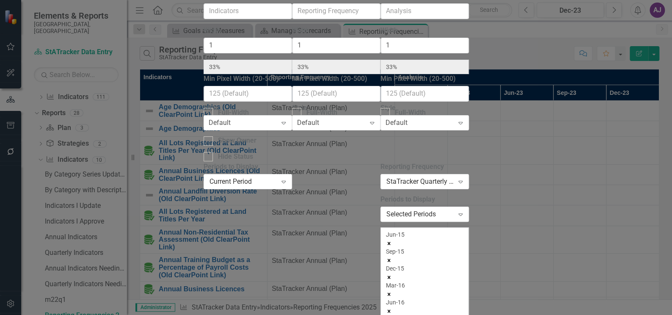
click at [392, 240] on icon "Remove Jun-15" at bounding box center [389, 243] width 6 height 6
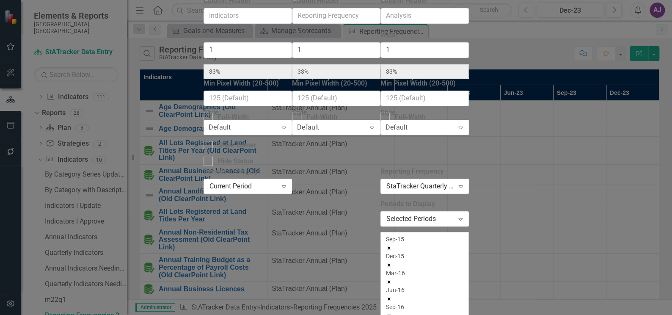
click at [392, 245] on icon "Remove Sep-15" at bounding box center [389, 248] width 6 height 6
click at [392, 262] on icon "Remove Dec-15" at bounding box center [389, 265] width 6 height 6
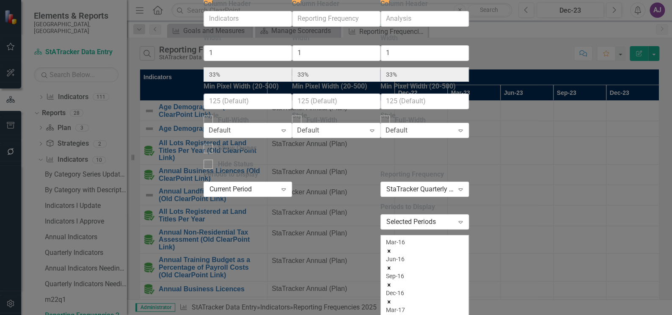
click at [392, 248] on icon "Remove Mar-16" at bounding box center [389, 251] width 6 height 6
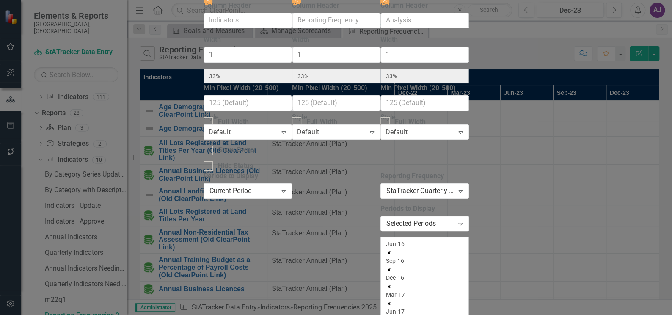
click at [392, 250] on icon "Remove Jun-16" at bounding box center [389, 253] width 6 height 6
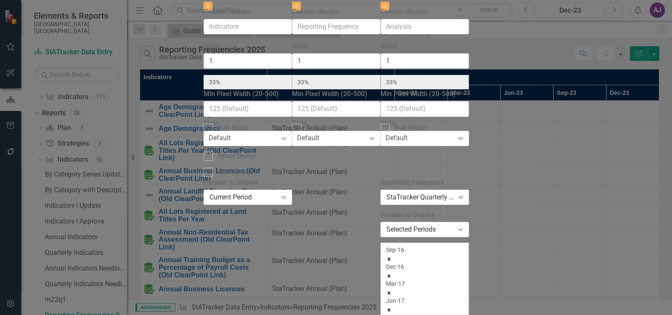
click at [392, 256] on icon "Remove Sep-16" at bounding box center [389, 259] width 6 height 6
click at [392, 256] on icon "Remove Dec-16" at bounding box center [389, 259] width 6 height 6
click at [392, 273] on icon "Remove Mar-17" at bounding box center [389, 276] width 6 height 6
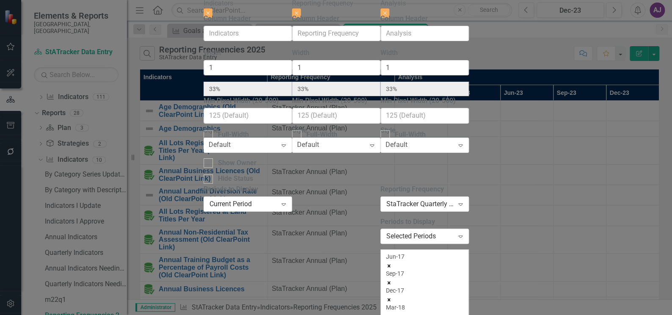
click at [392, 263] on icon "Remove Jun-17" at bounding box center [389, 266] width 6 height 6
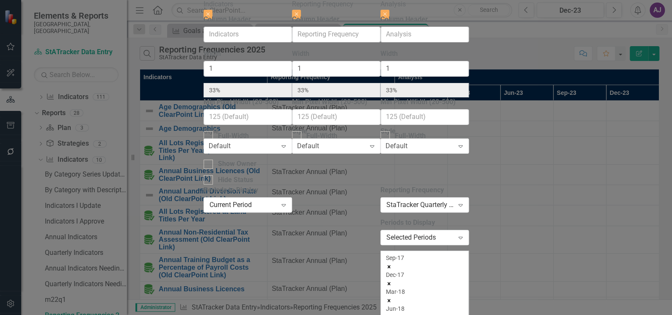
click at [392, 264] on icon "Remove Sep-17" at bounding box center [389, 267] width 6 height 6
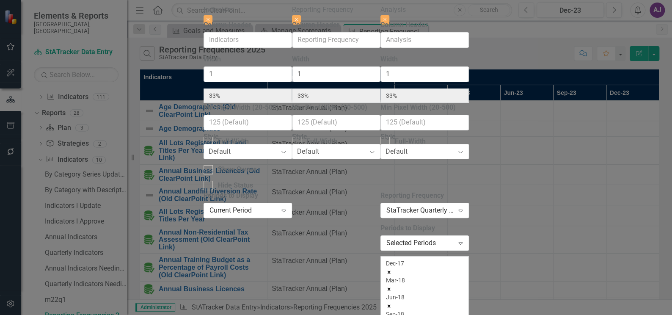
click at [392, 269] on icon "Remove Dec-17" at bounding box center [389, 272] width 6 height 6
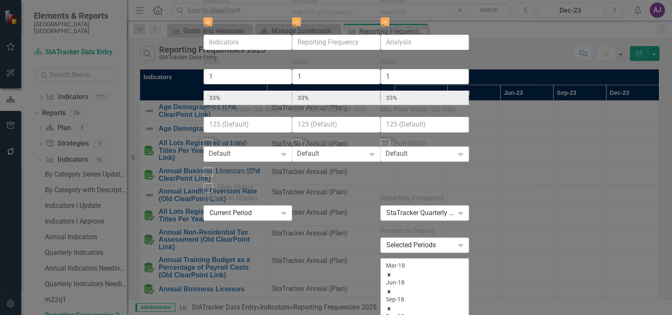
click at [392, 272] on icon "Remove Mar-18" at bounding box center [389, 275] width 6 height 6
click at [392, 272] on icon "Remove Jun-18" at bounding box center [389, 275] width 6 height 6
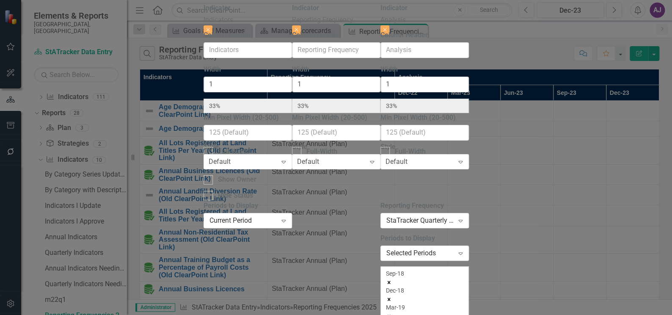
click at [392, 279] on icon "Remove Sep-18" at bounding box center [389, 282] width 6 height 6
click at [392, 279] on icon "Remove Dec-18" at bounding box center [389, 282] width 6 height 6
click at [392, 279] on icon "Remove Mar-19" at bounding box center [389, 282] width 6 height 6
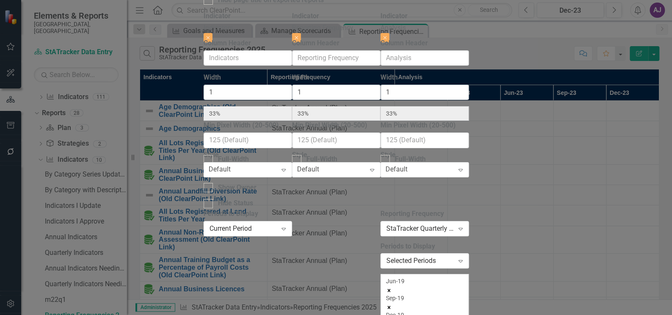
click at [392, 287] on icon "Remove Jun-19" at bounding box center [389, 290] width 6 height 6
click at [392, 287] on icon "Remove Sep-19" at bounding box center [389, 290] width 6 height 6
click at [392, 287] on icon "Remove Dec-19" at bounding box center [389, 290] width 6 height 6
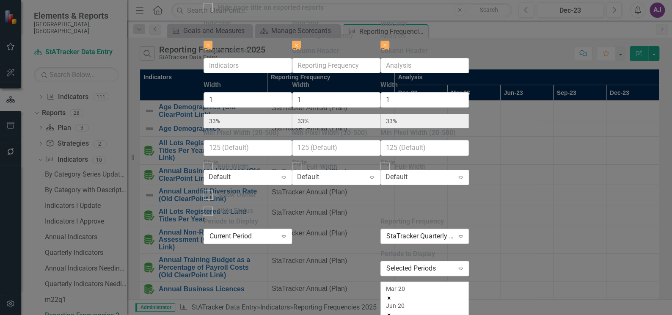
click at [465, 233] on icon "Expand" at bounding box center [460, 236] width 8 height 7
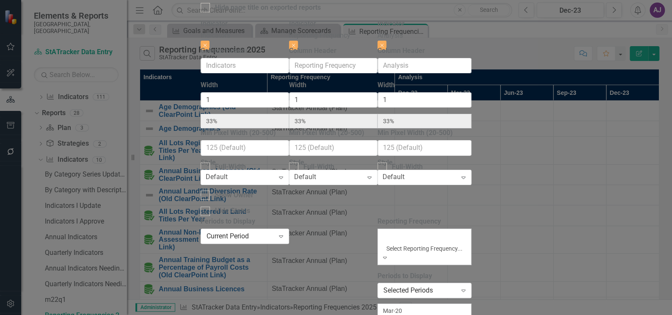
scroll to position [0, 0]
click at [531, 314] on div "All Periods" at bounding box center [336, 320] width 672 height 10
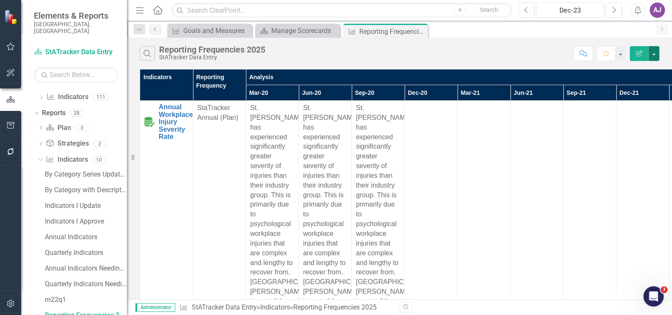
click at [654, 55] on button "button" at bounding box center [653, 53] width 11 height 15
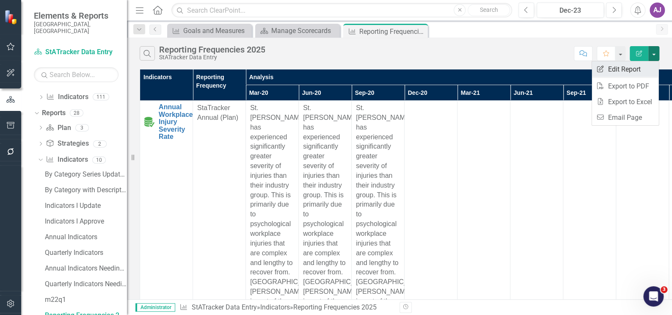
click at [642, 69] on link "Edit Report Edit Report" at bounding box center [625, 69] width 67 height 16
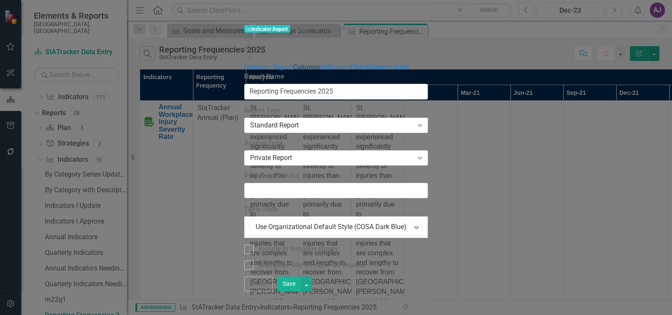
click at [293, 63] on link "Columns" at bounding box center [306, 67] width 27 height 8
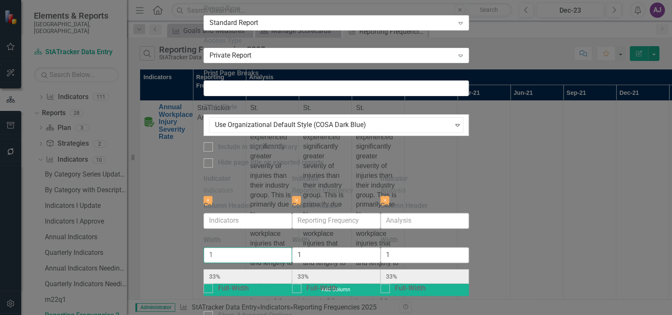
click at [215, 247] on input "1" at bounding box center [248, 255] width 88 height 16
click at [205, 311] on div at bounding box center [208, 315] width 9 height 9
click at [205, 311] on input "Show Advanced Options" at bounding box center [207, 314] width 6 height 6
checkbox input "true"
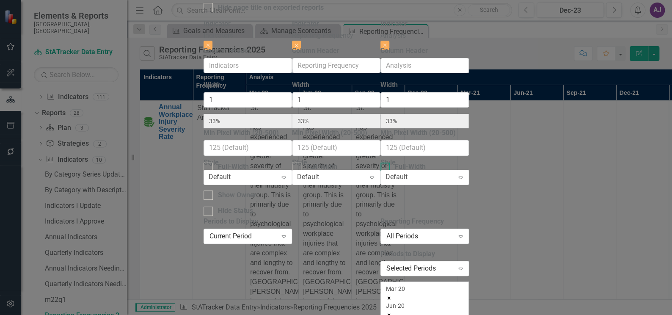
scroll to position [154, 0]
click at [392, 295] on icon "Remove Mar-20" at bounding box center [389, 298] width 6 height 6
click at [392, 295] on icon "Remove Jun-20" at bounding box center [389, 298] width 6 height 6
click at [392, 295] on icon "Remove Sep-20" at bounding box center [389, 298] width 6 height 6
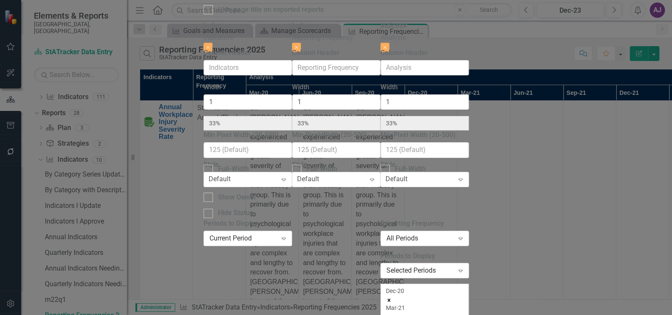
click at [392, 297] on icon "Remove Dec-20" at bounding box center [389, 300] width 6 height 6
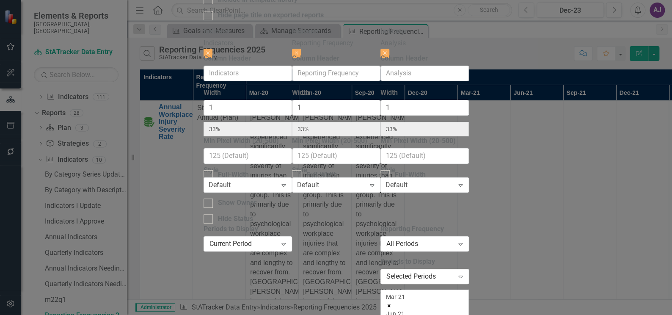
click at [392, 303] on icon "Remove Mar-21" at bounding box center [389, 306] width 6 height 6
click at [392, 303] on icon "Remove Jun-21" at bounding box center [389, 306] width 6 height 6
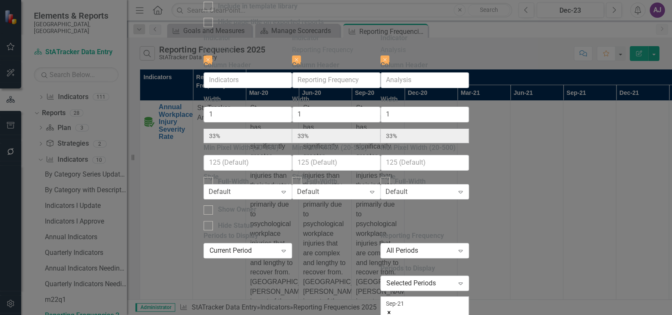
click at [392, 309] on icon "Remove Sep-21" at bounding box center [389, 312] width 6 height 6
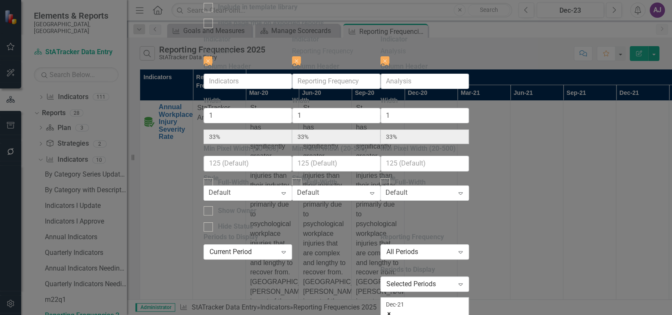
click at [392, 311] on icon "Remove Dec-21" at bounding box center [389, 314] width 6 height 6
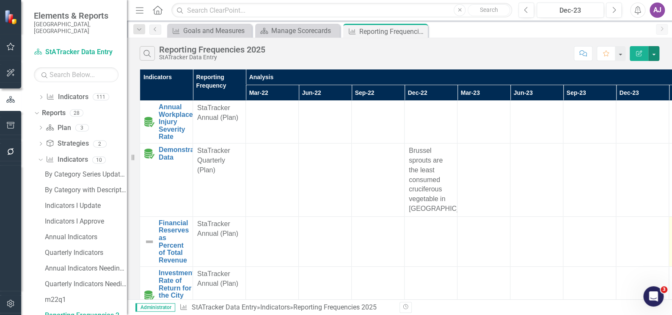
scroll to position [0, 211]
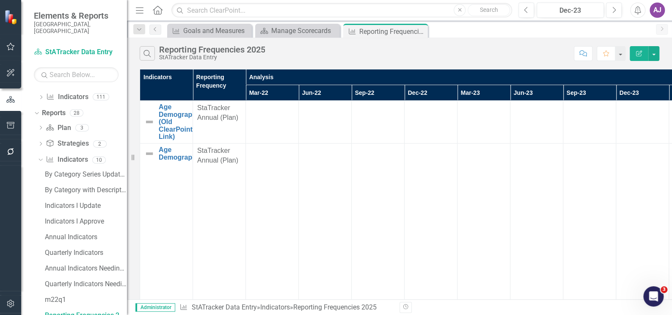
scroll to position [2693, 0]
click at [653, 59] on button "button" at bounding box center [653, 53] width 11 height 15
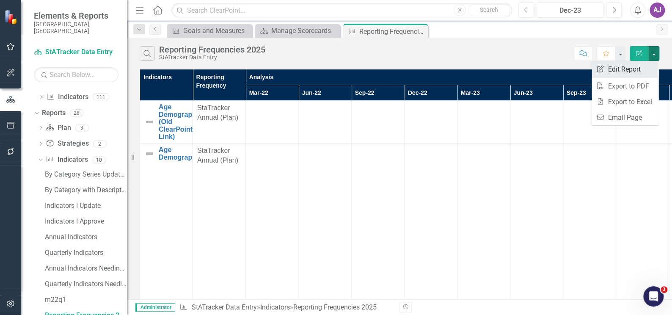
click at [640, 70] on link "Edit Report Edit Report" at bounding box center [625, 69] width 67 height 16
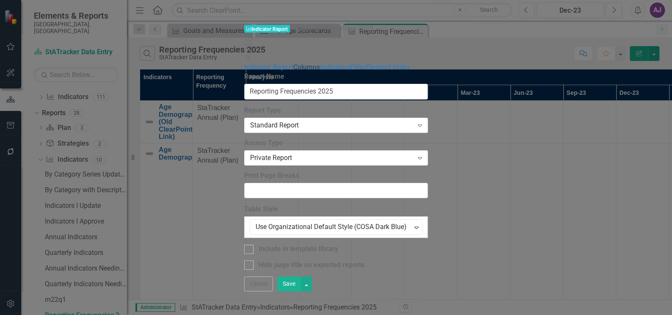
click at [293, 63] on link "Columns" at bounding box center [306, 67] width 27 height 8
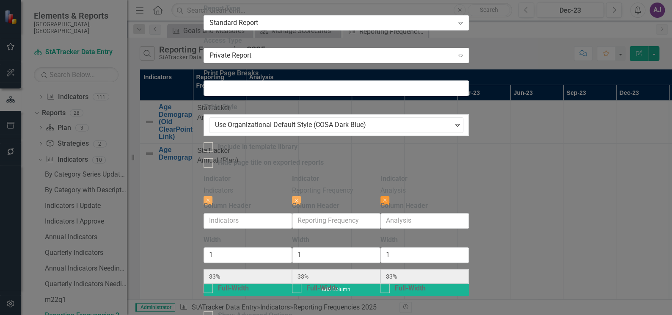
click at [387, 198] on icon "Close" at bounding box center [385, 200] width 4 height 5
type input "50%"
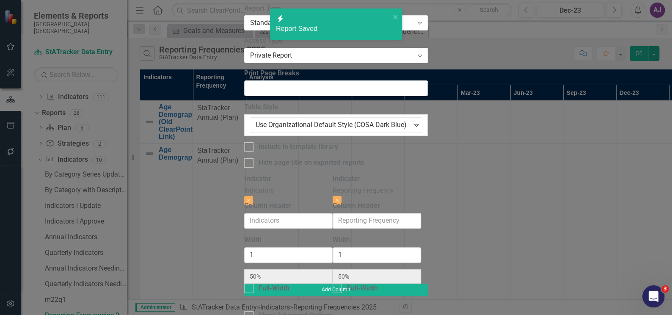
radio input "false"
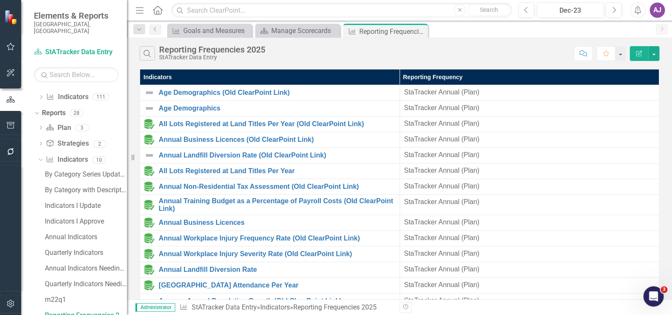
scroll to position [217, 0]
